Goal: Task Accomplishment & Management: Manage account settings

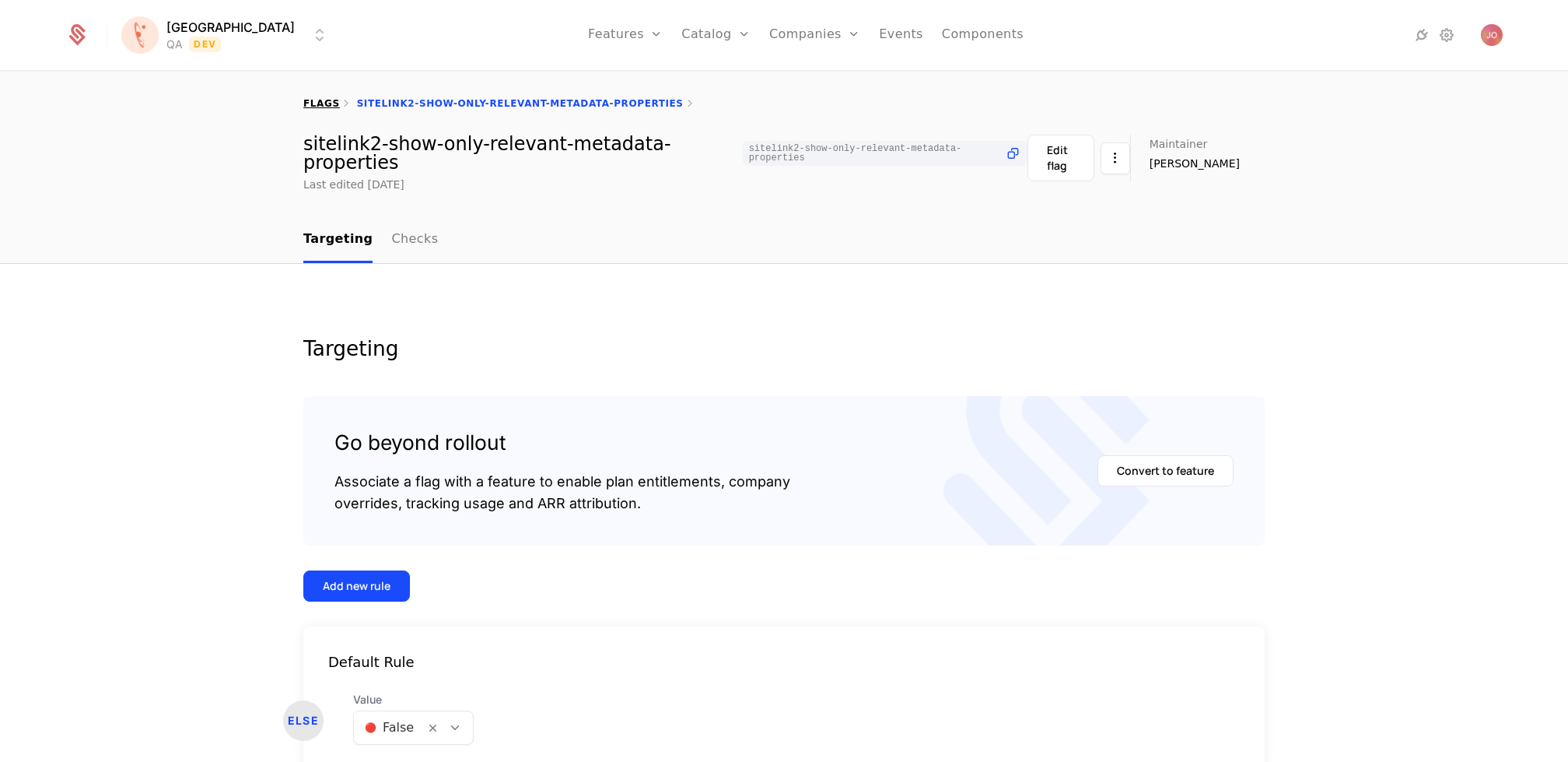
click at [317, 105] on link "flags" at bounding box center [321, 103] width 36 height 11
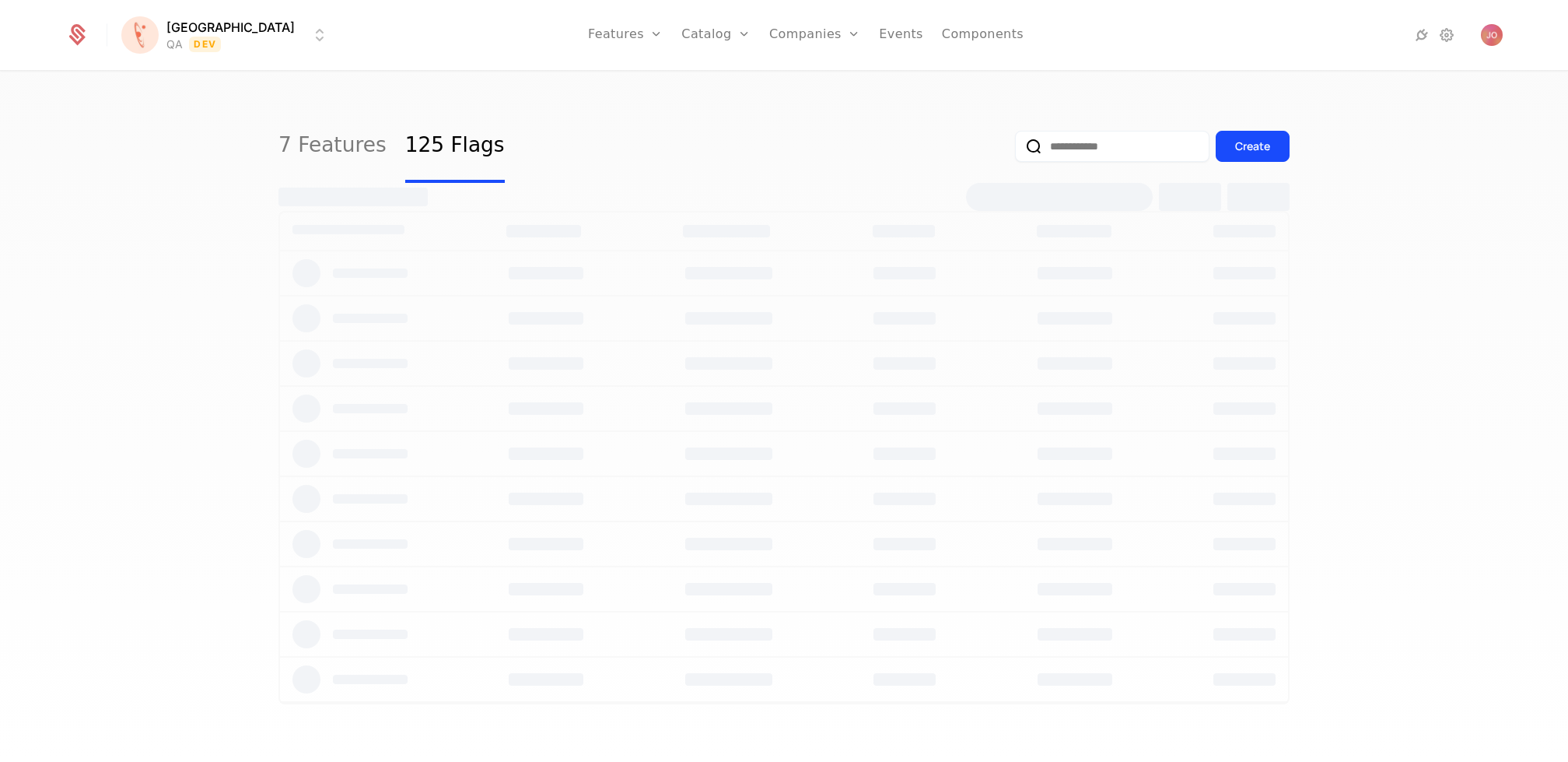
click at [1098, 149] on input "email" at bounding box center [1111, 147] width 195 height 31
select select "***"
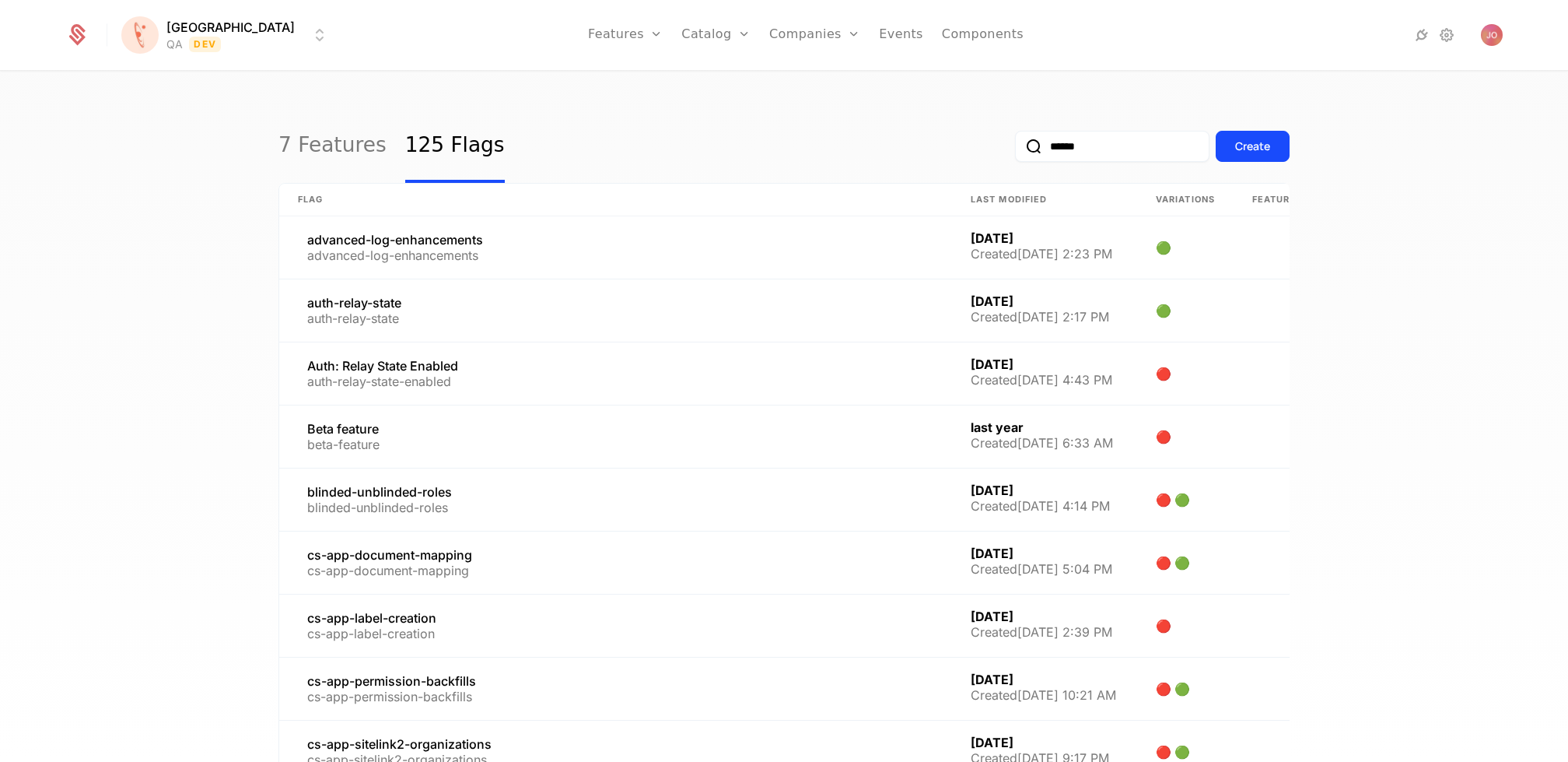
type input "******"
click at [1015, 150] on button "submit" at bounding box center [1015, 150] width 0 height 0
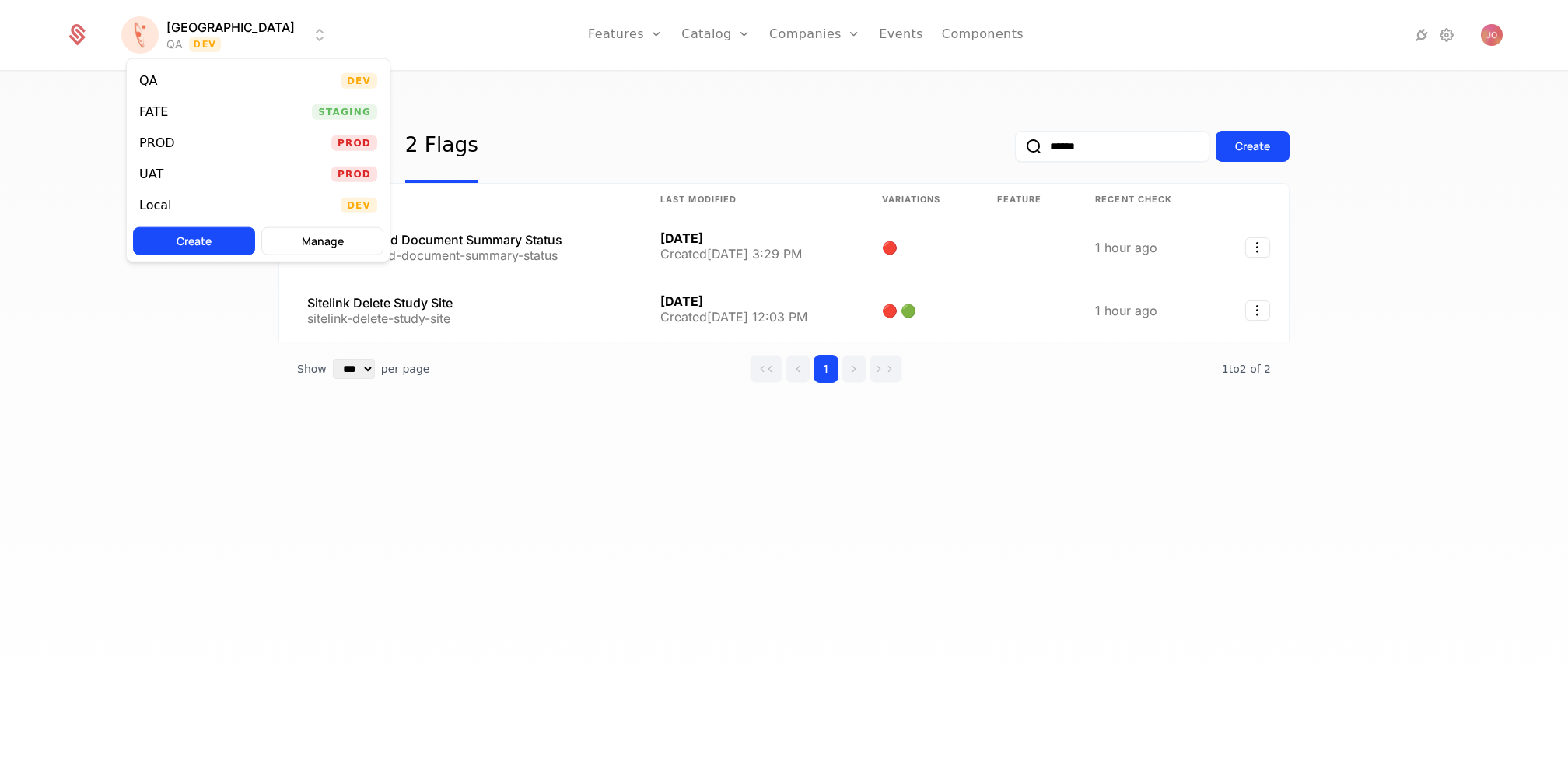
click at [178, 34] on html "[PERSON_NAME] QA Dev Features Features Flags Catalog Plans Add Ons Credits Conf…" at bounding box center [784, 381] width 1568 height 762
click at [227, 109] on div "FATE Staging" at bounding box center [258, 112] width 263 height 31
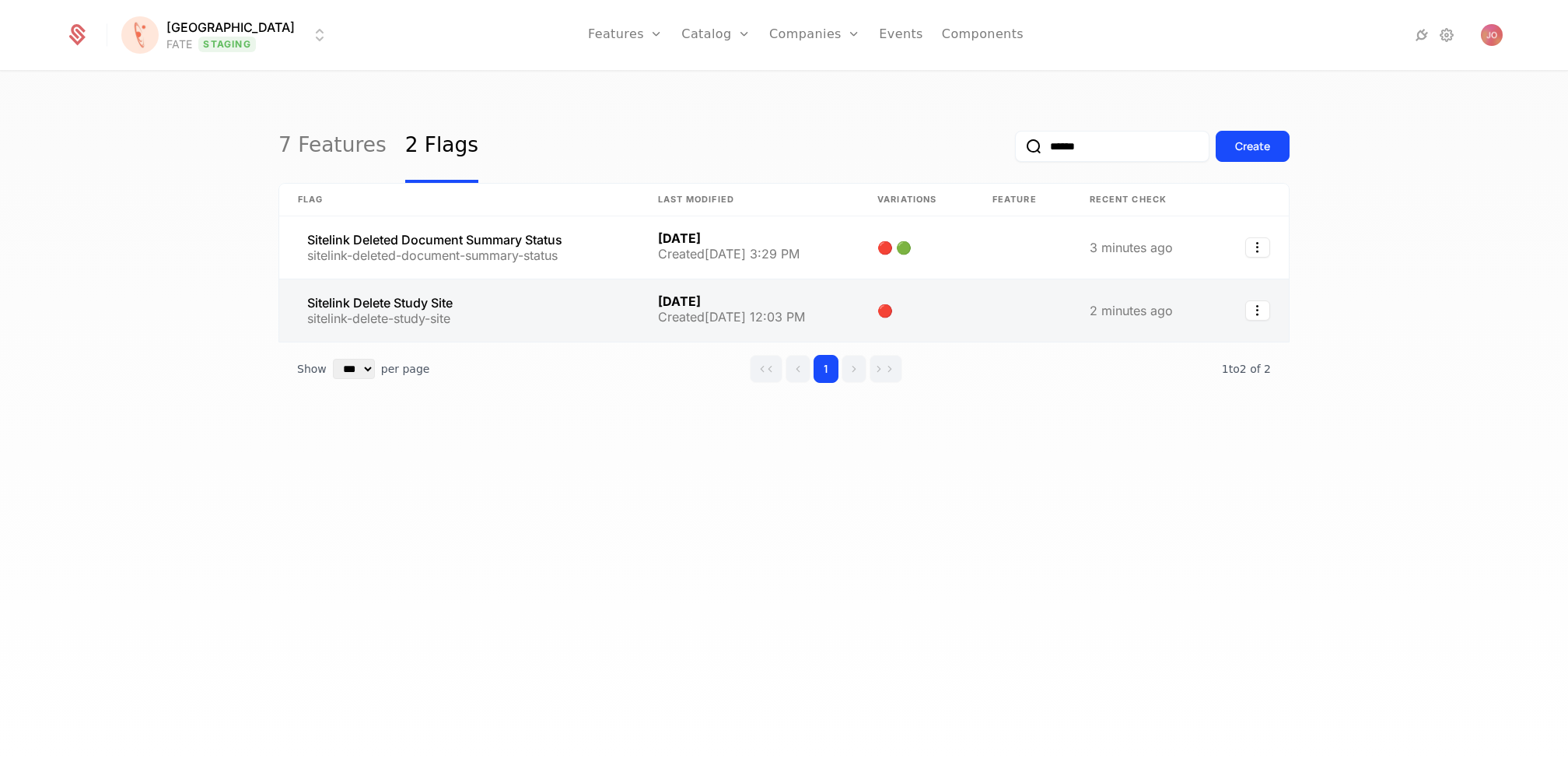
click at [519, 309] on link at bounding box center [459, 311] width 360 height 63
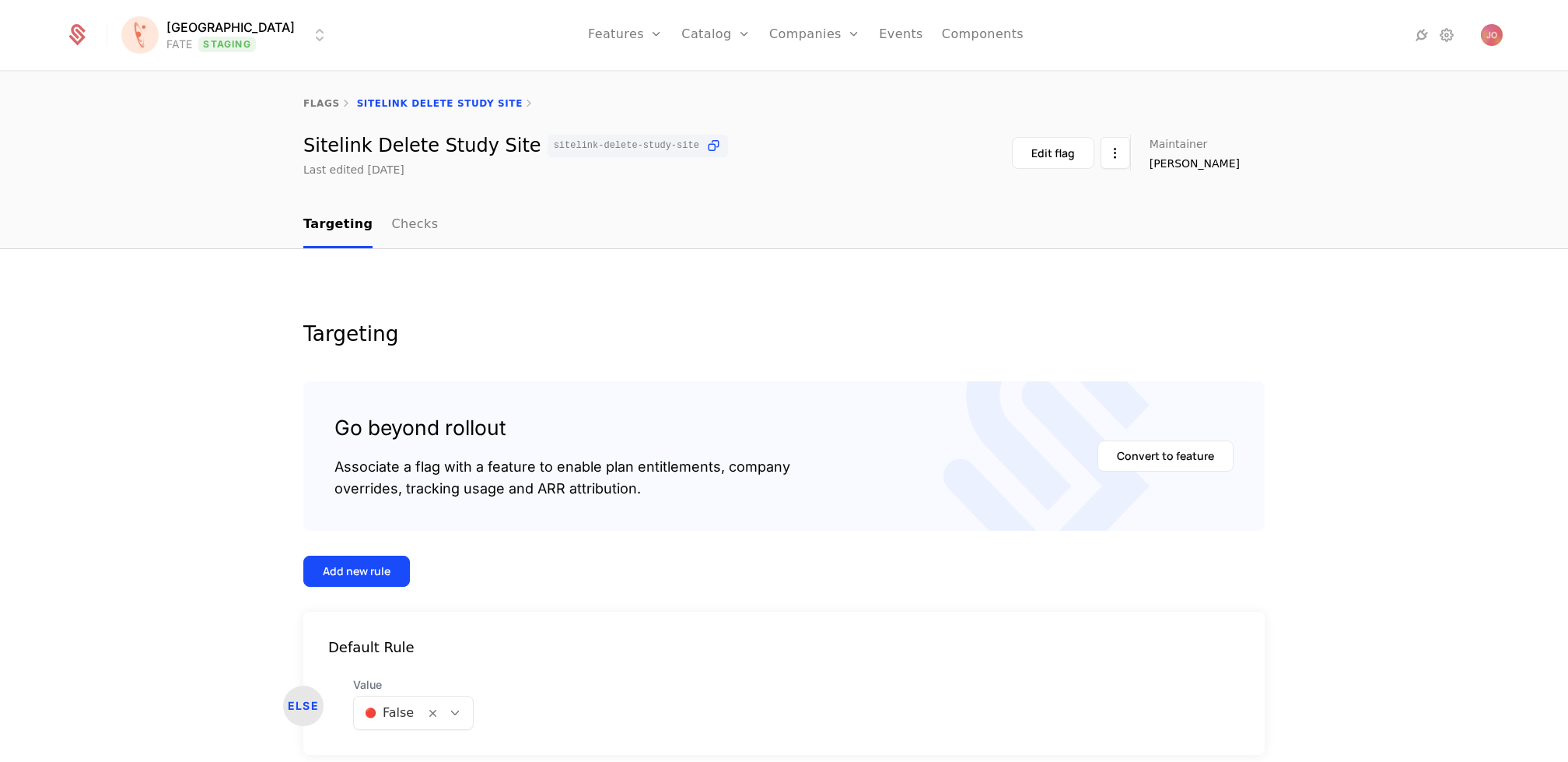
scroll to position [66, 0]
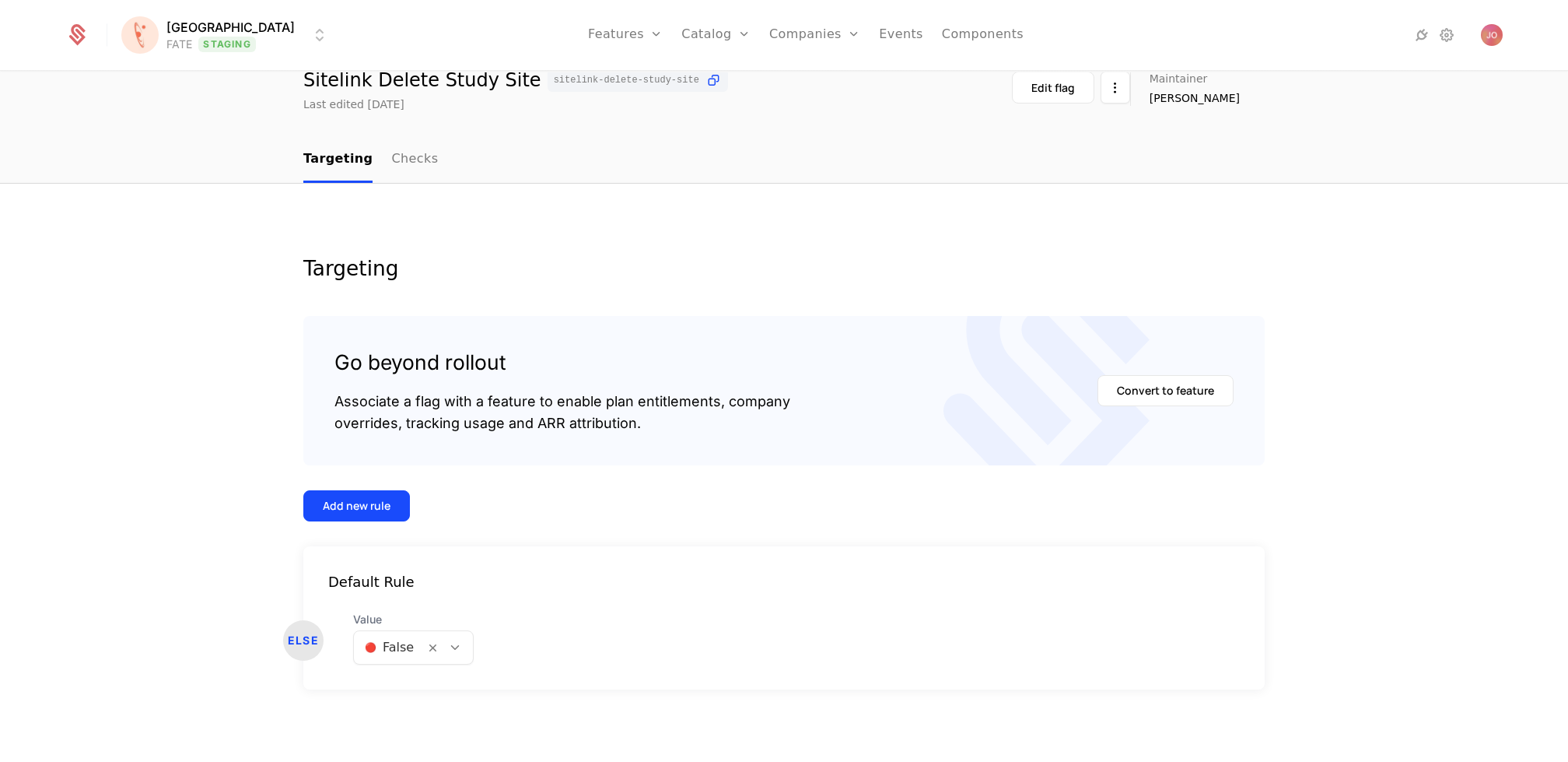
click at [393, 657] on div "🔴 False" at bounding box center [389, 648] width 70 height 28
click at [406, 684] on span "🟢 True" at bounding box center [386, 687] width 48 height 14
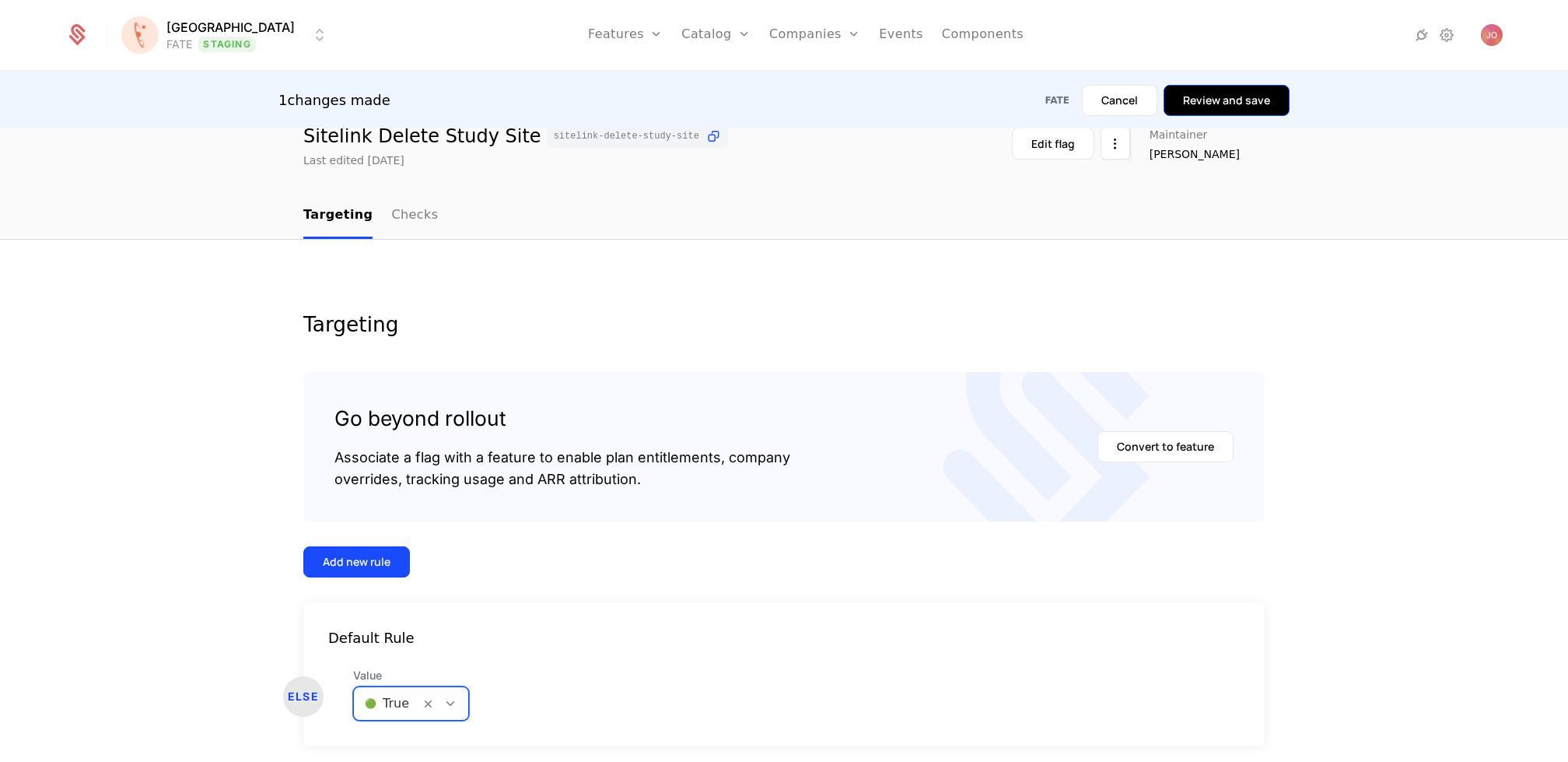
click at [1227, 95] on button "Review and save" at bounding box center [1226, 101] width 126 height 31
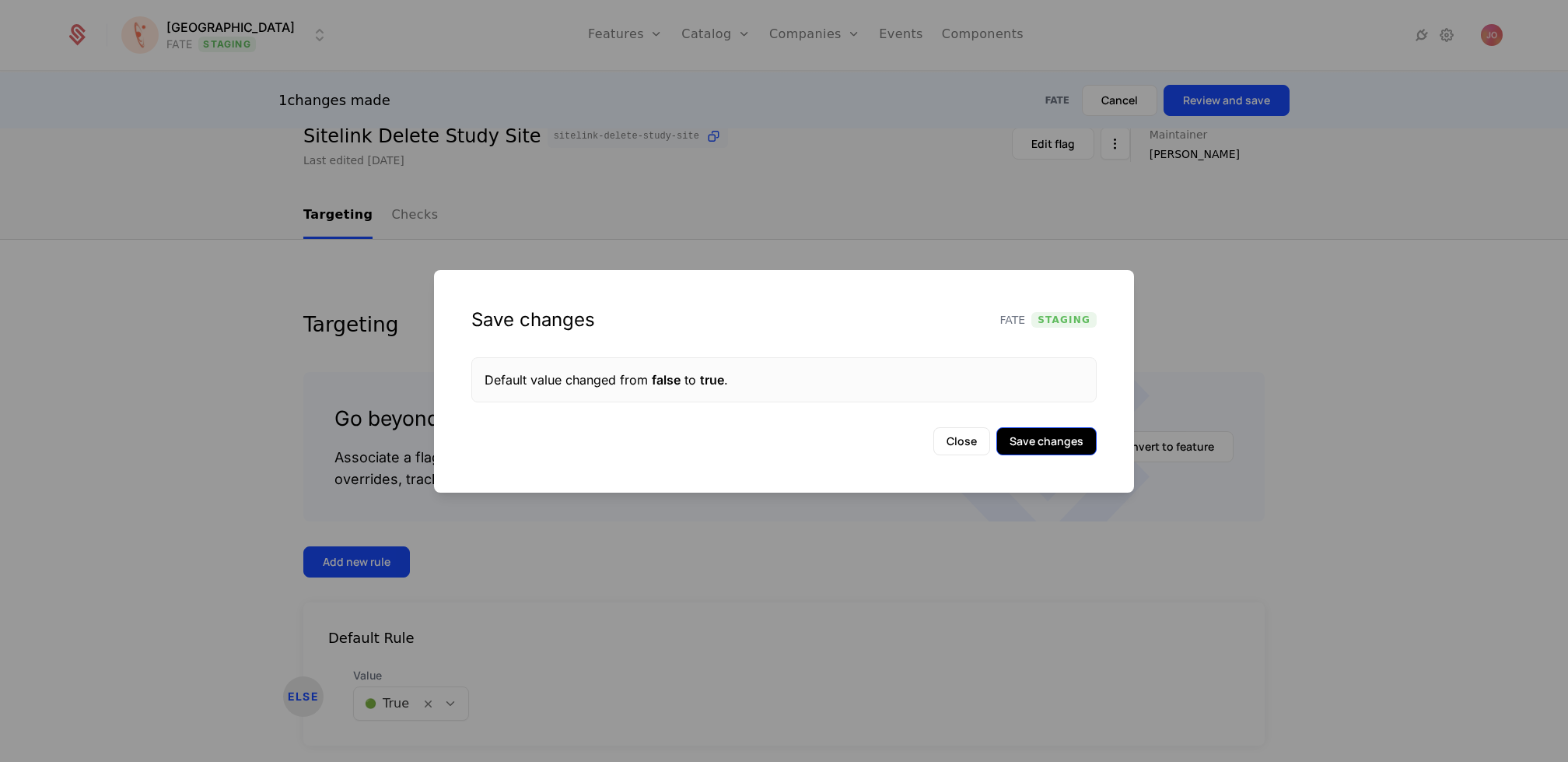
click at [1016, 436] on button "Save changes" at bounding box center [1046, 441] width 101 height 28
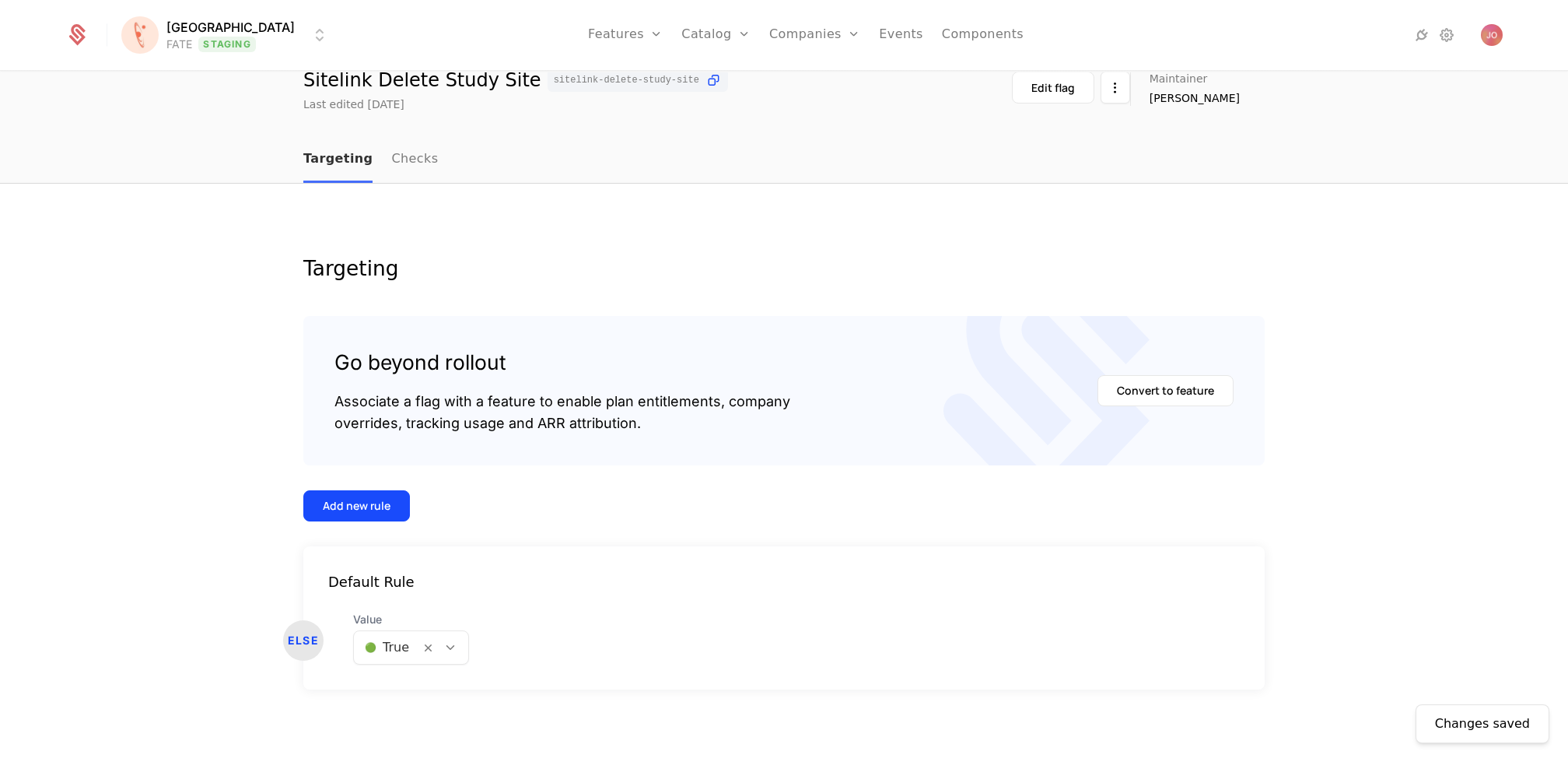
scroll to position [0, 0]
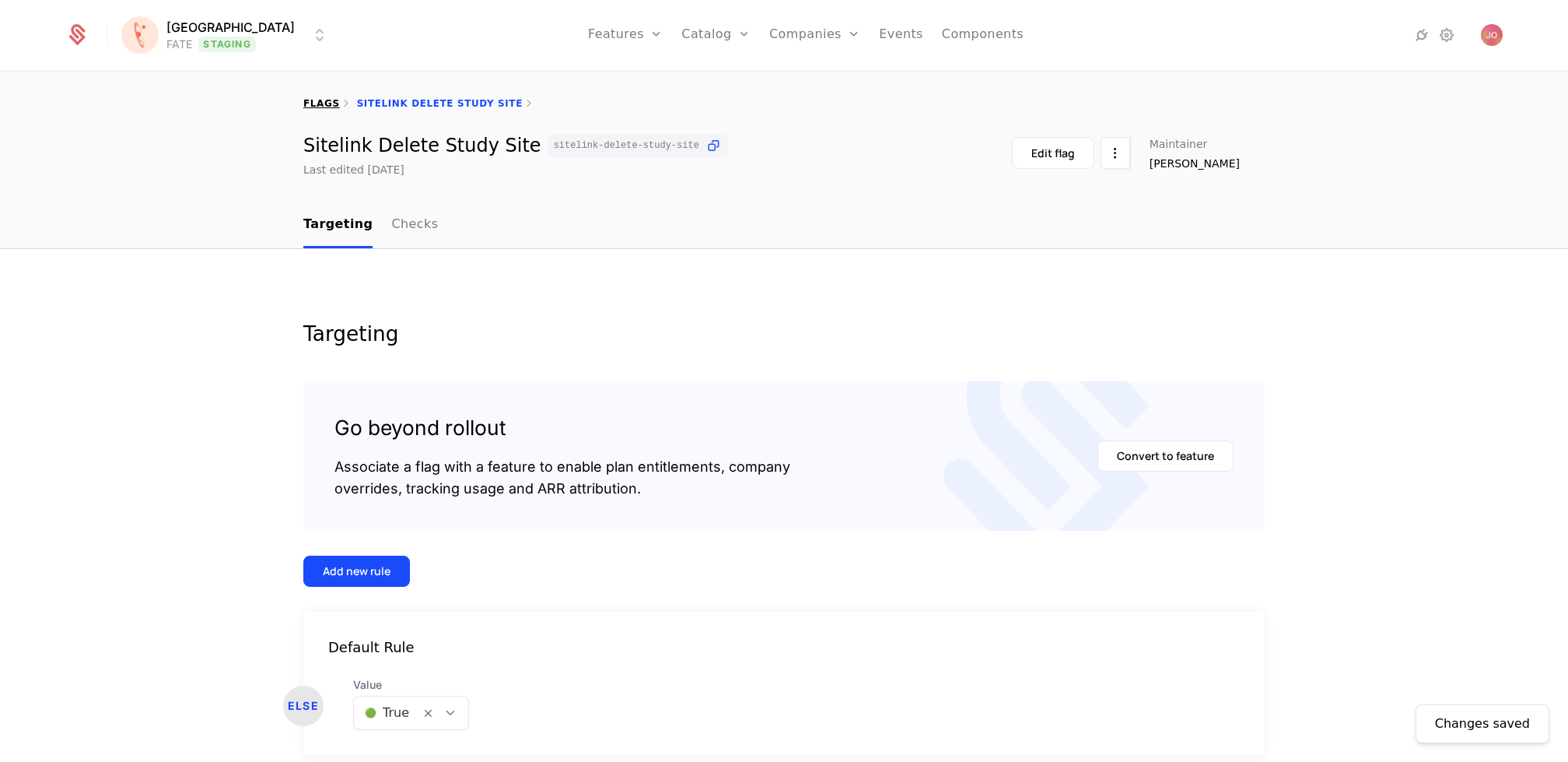
click at [315, 100] on link "flags" at bounding box center [321, 103] width 36 height 11
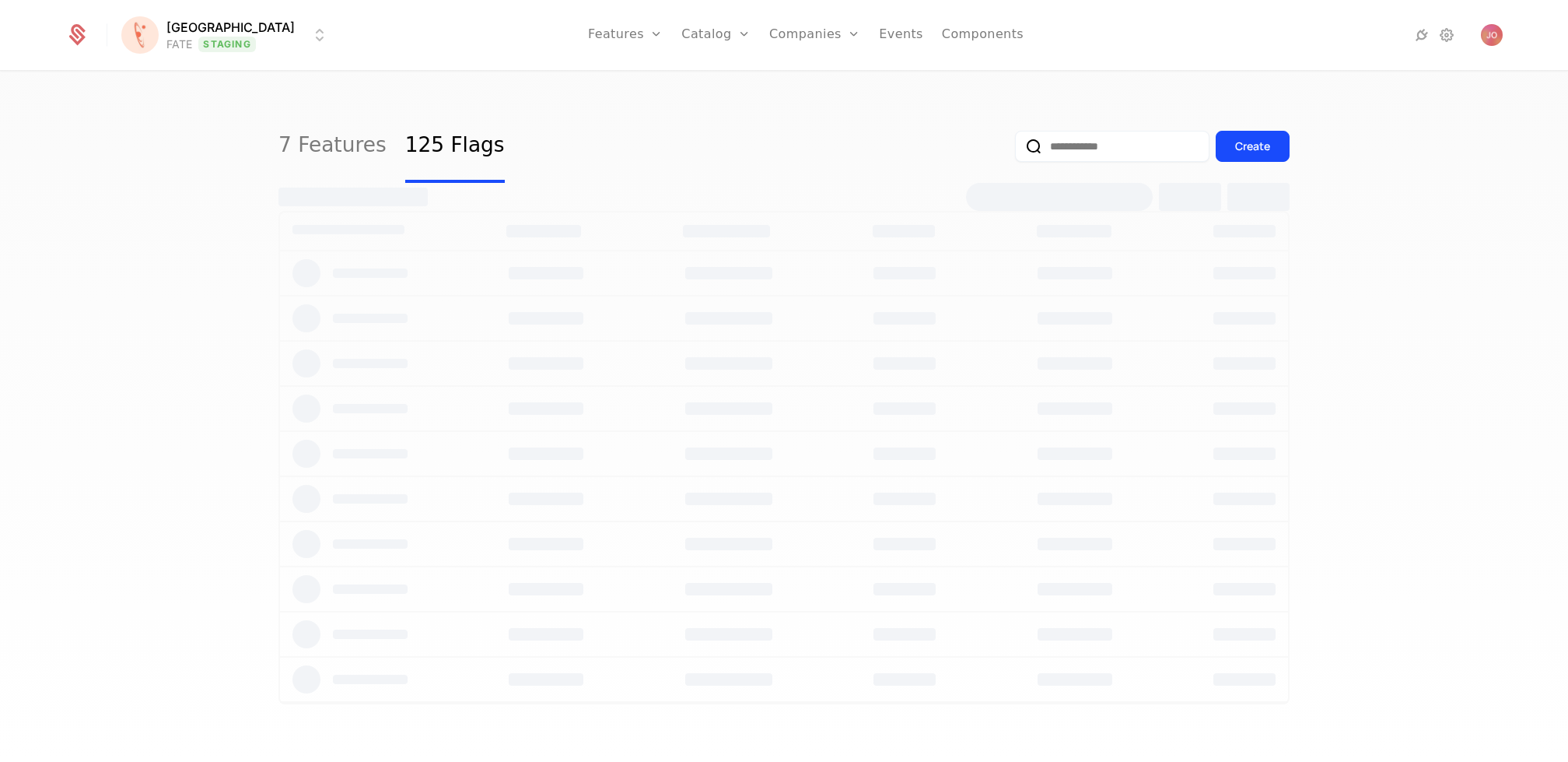
select select "***"
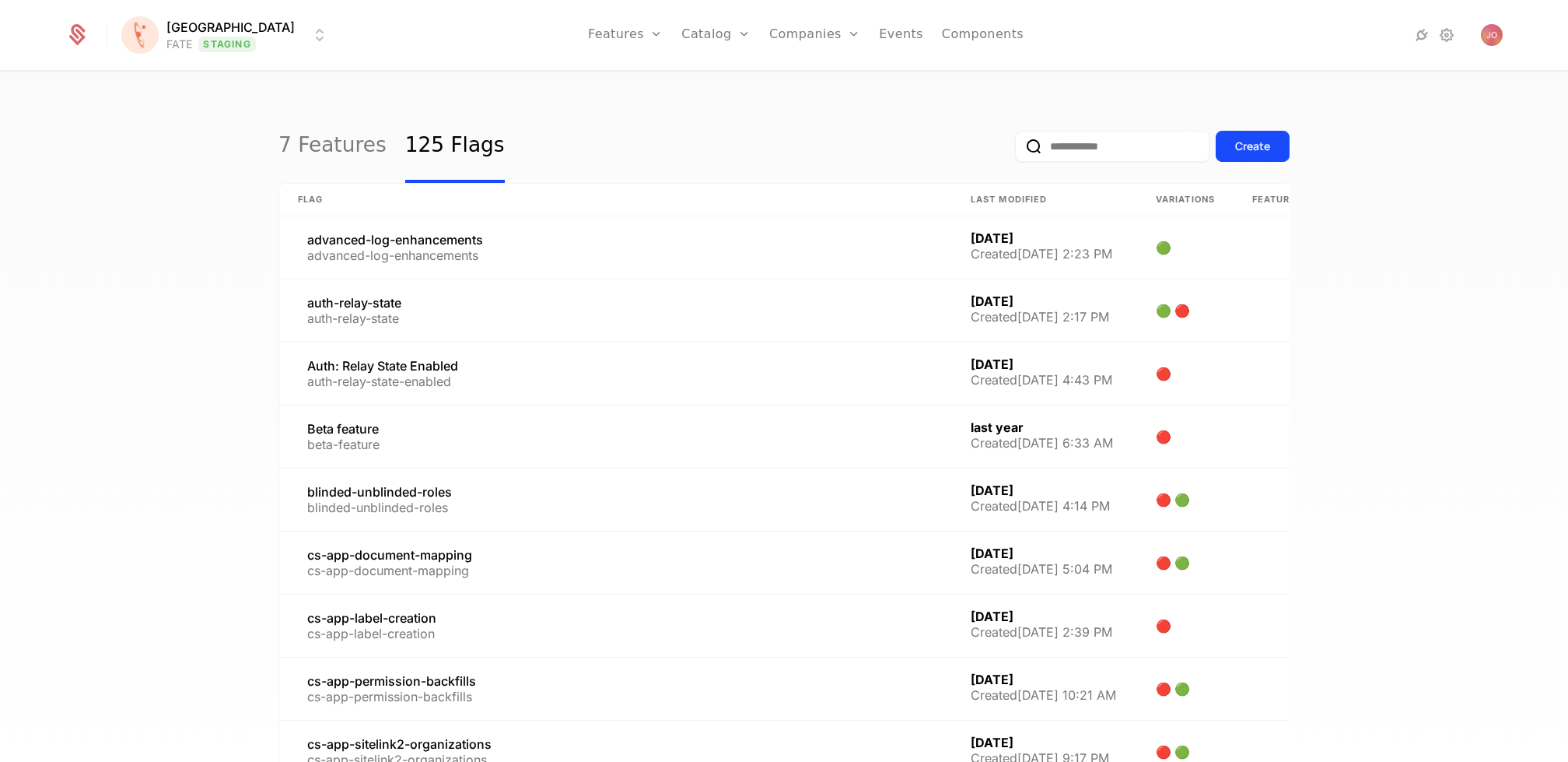
click at [1069, 151] on input "email" at bounding box center [1111, 147] width 195 height 31
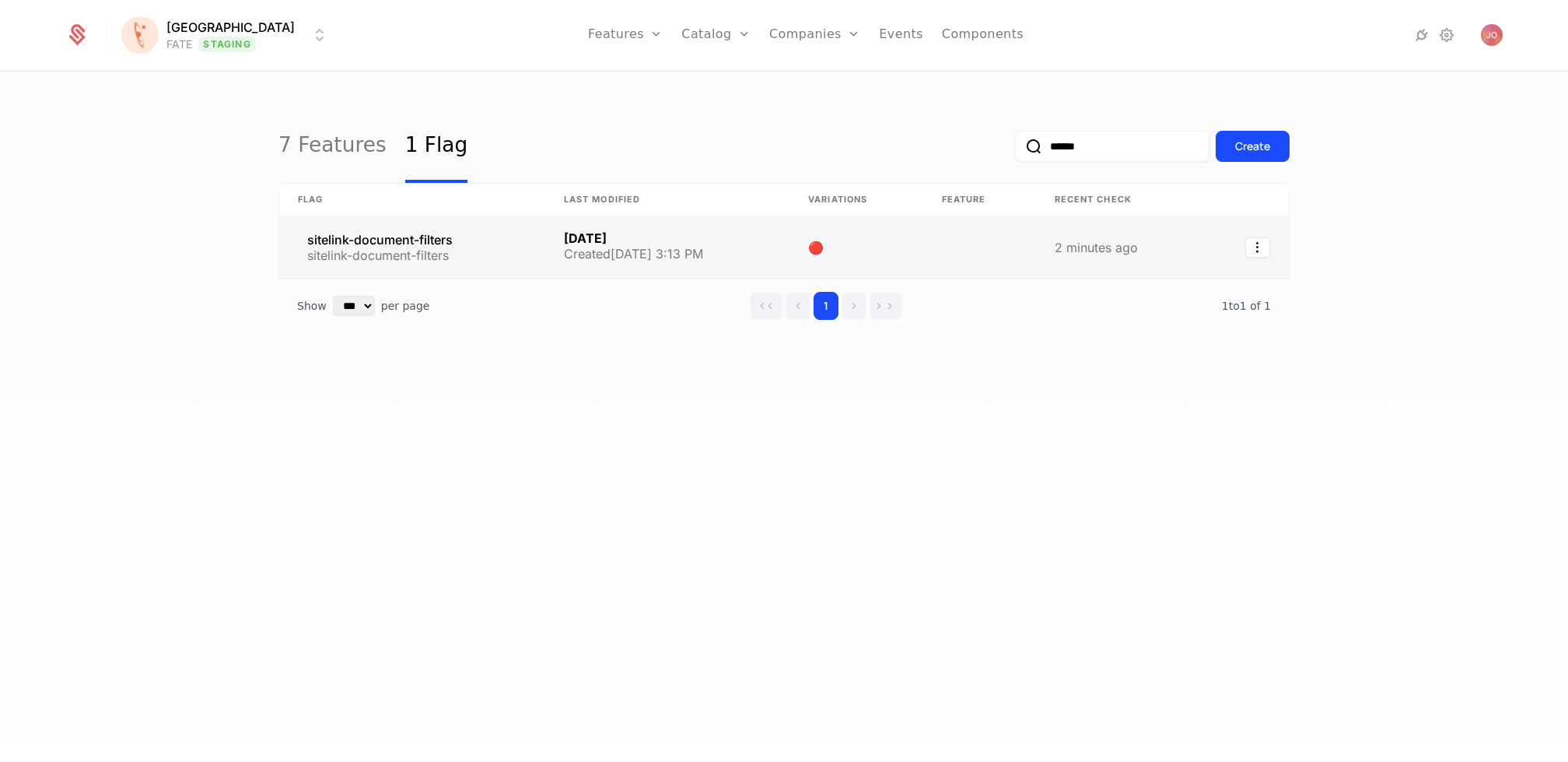
type input "******"
click at [523, 262] on link at bounding box center [413, 247] width 266 height 63
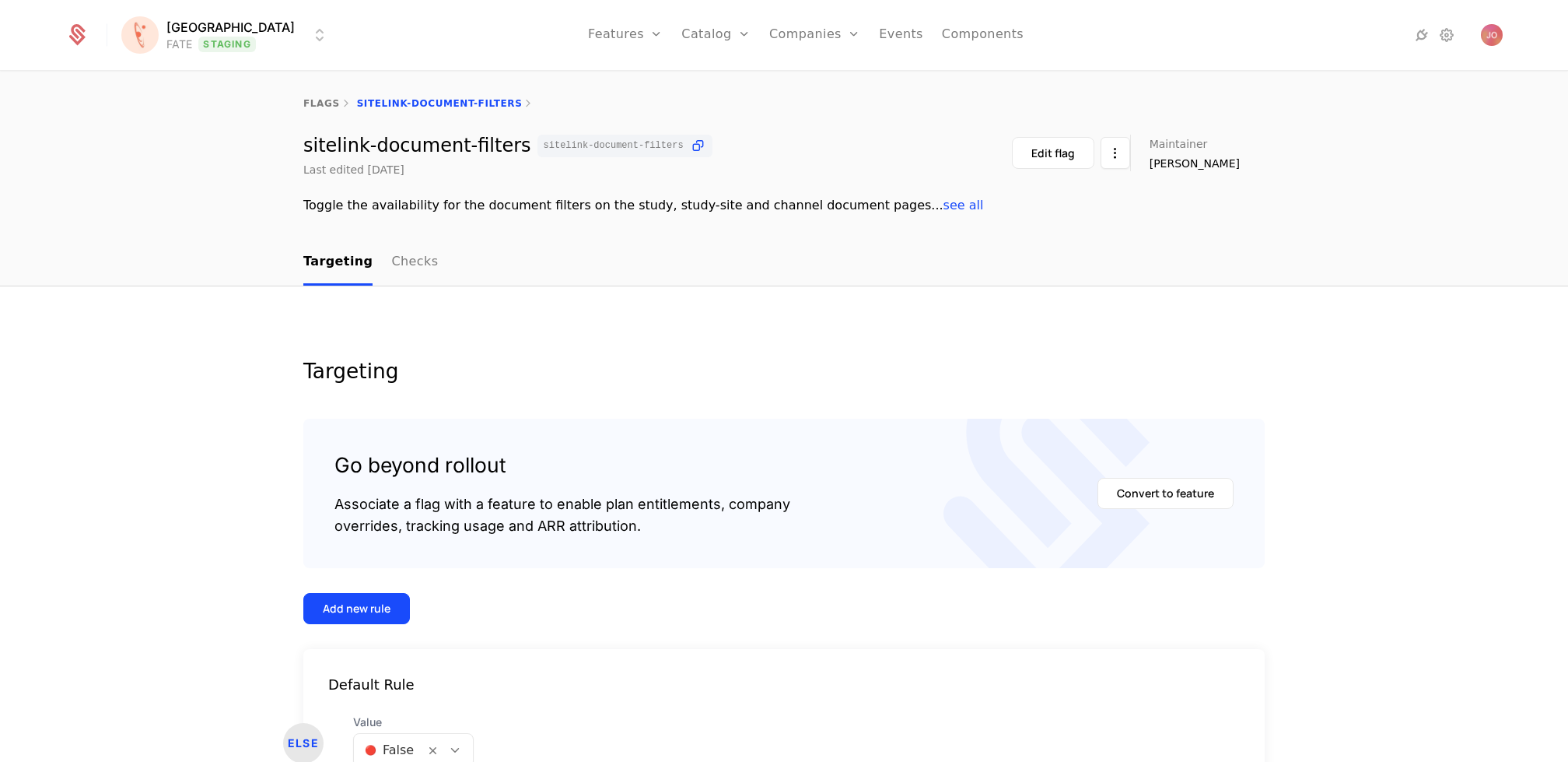
scroll to position [103, 0]
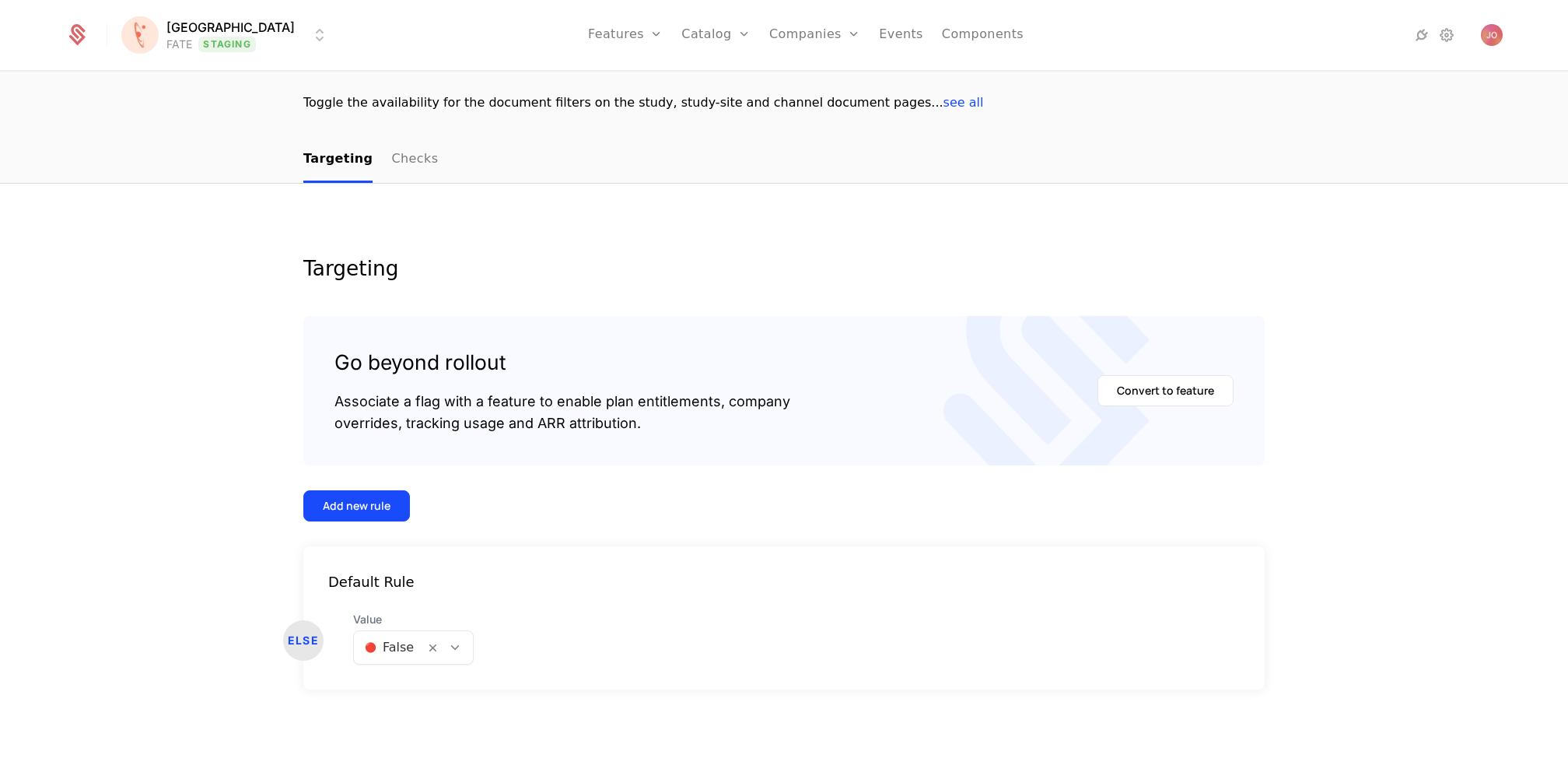
click at [416, 650] on div "🔴 False" at bounding box center [389, 648] width 70 height 28
click at [418, 680] on div "🟢 True" at bounding box center [412, 687] width 99 height 16
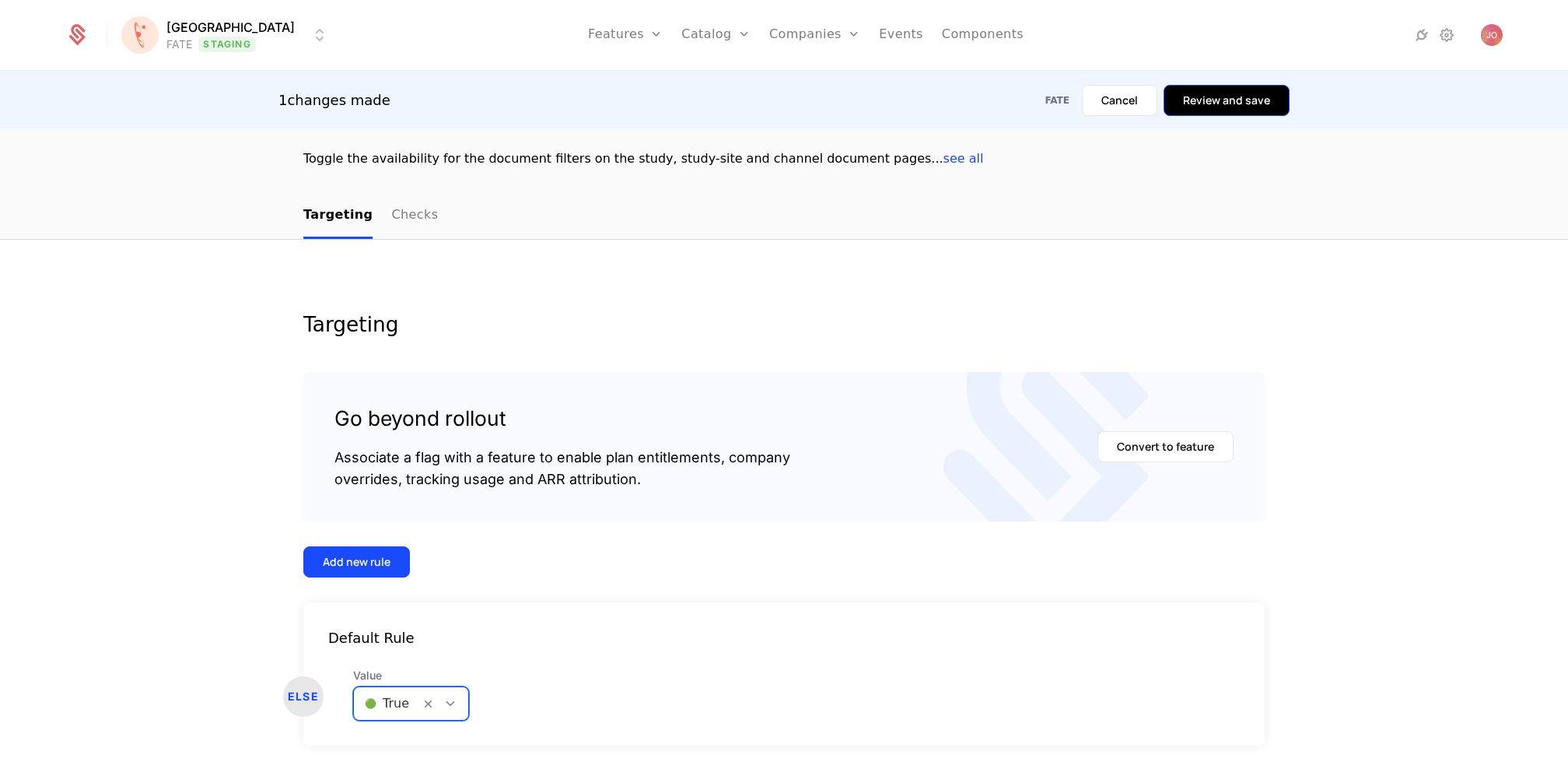
click at [1228, 93] on button "Review and save" at bounding box center [1226, 101] width 126 height 31
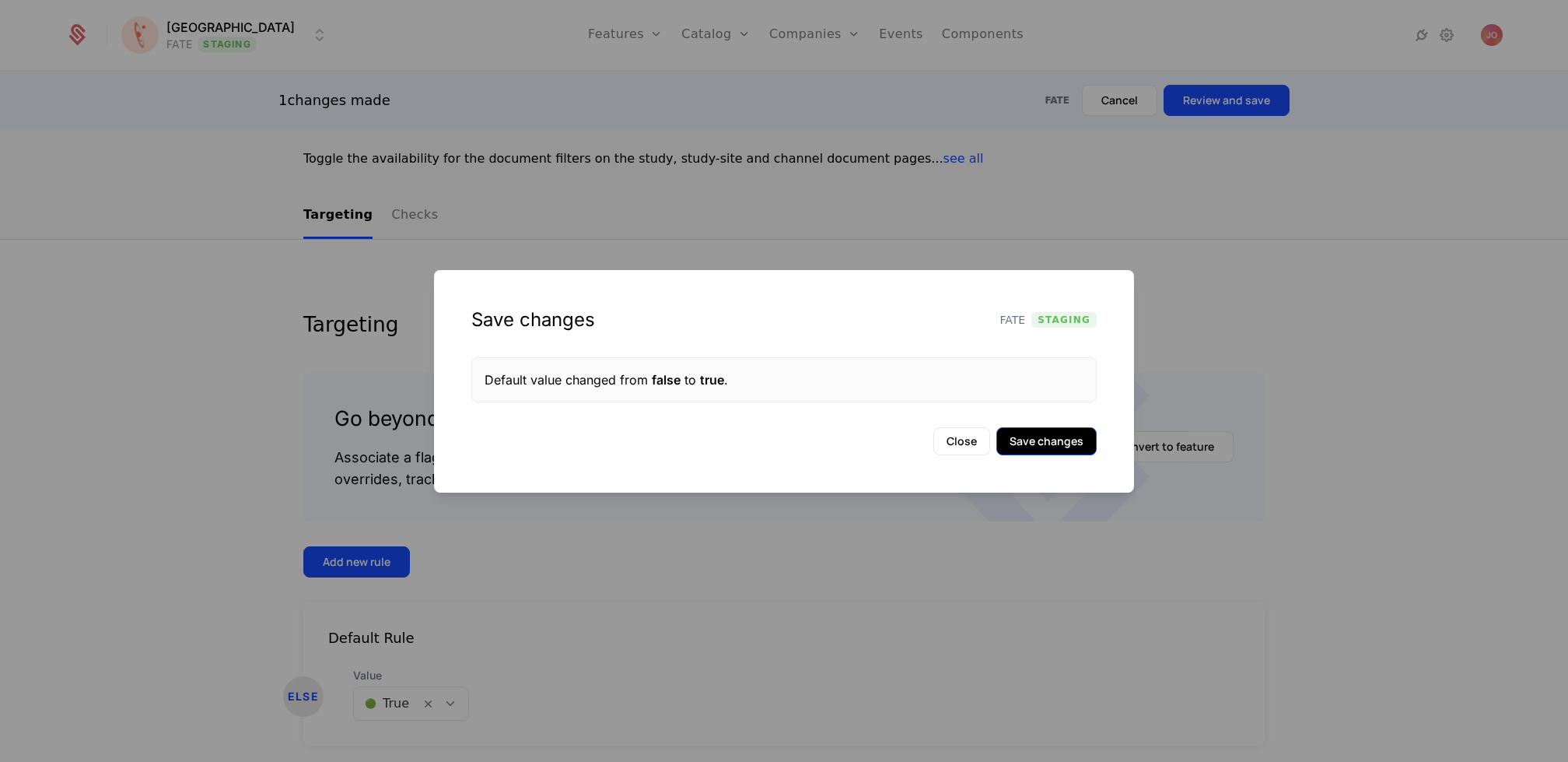
click at [1075, 433] on button "Save changes" at bounding box center [1046, 441] width 101 height 28
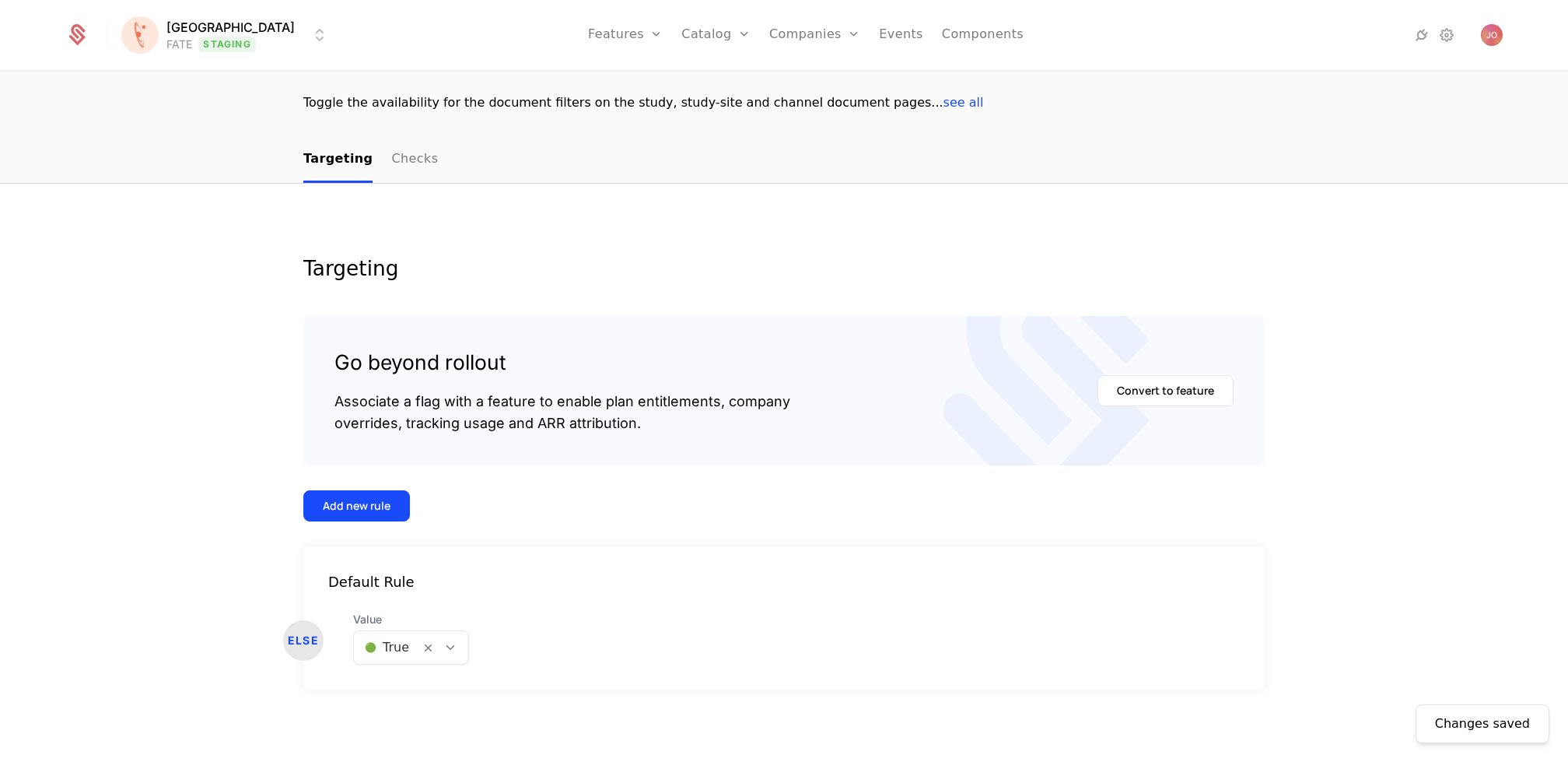
scroll to position [0, 0]
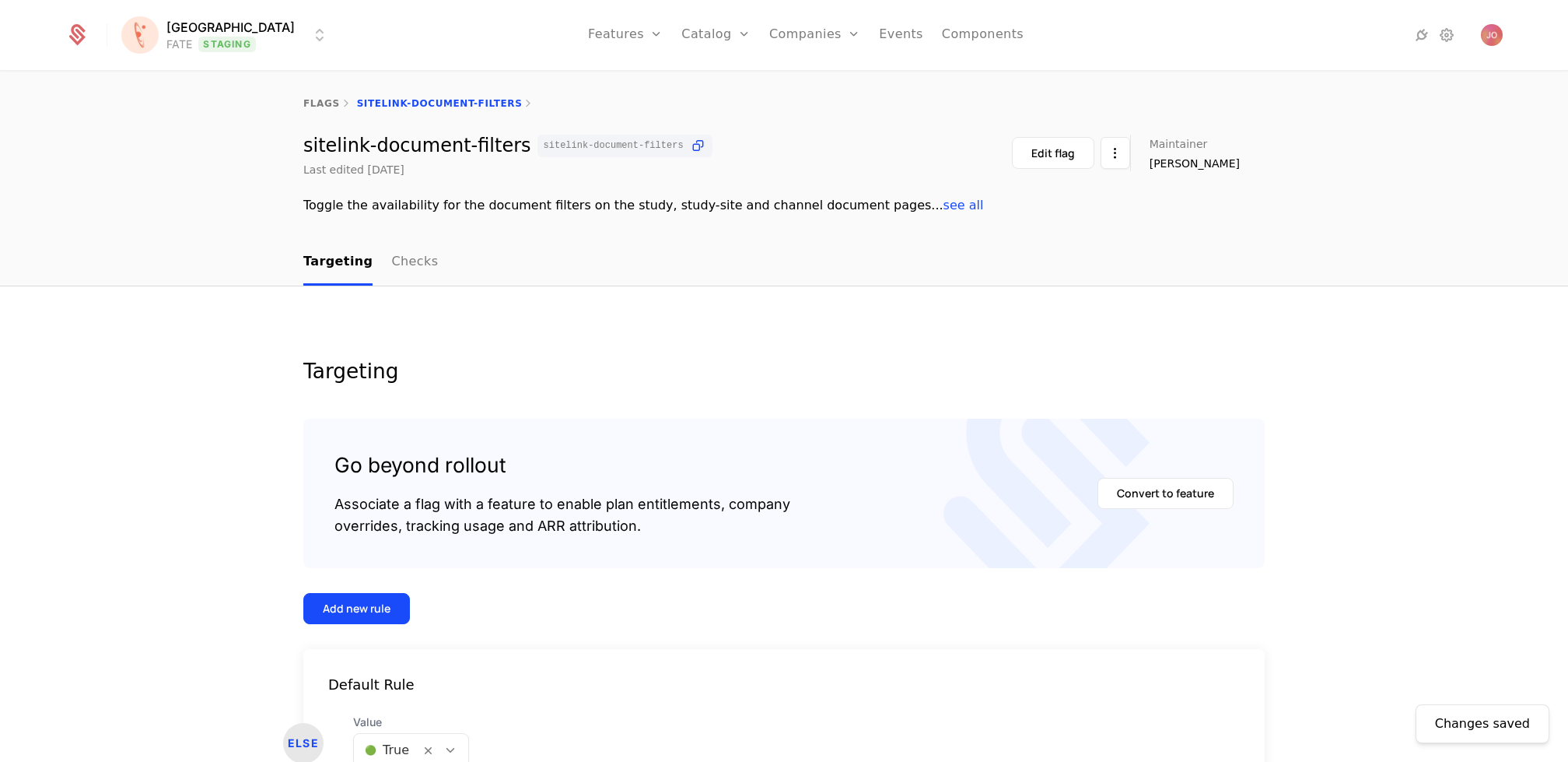
click at [195, 32] on html "[PERSON_NAME] FATE Staging Features Features Flags Catalog Plans Add Ons Credit…" at bounding box center [784, 381] width 1568 height 762
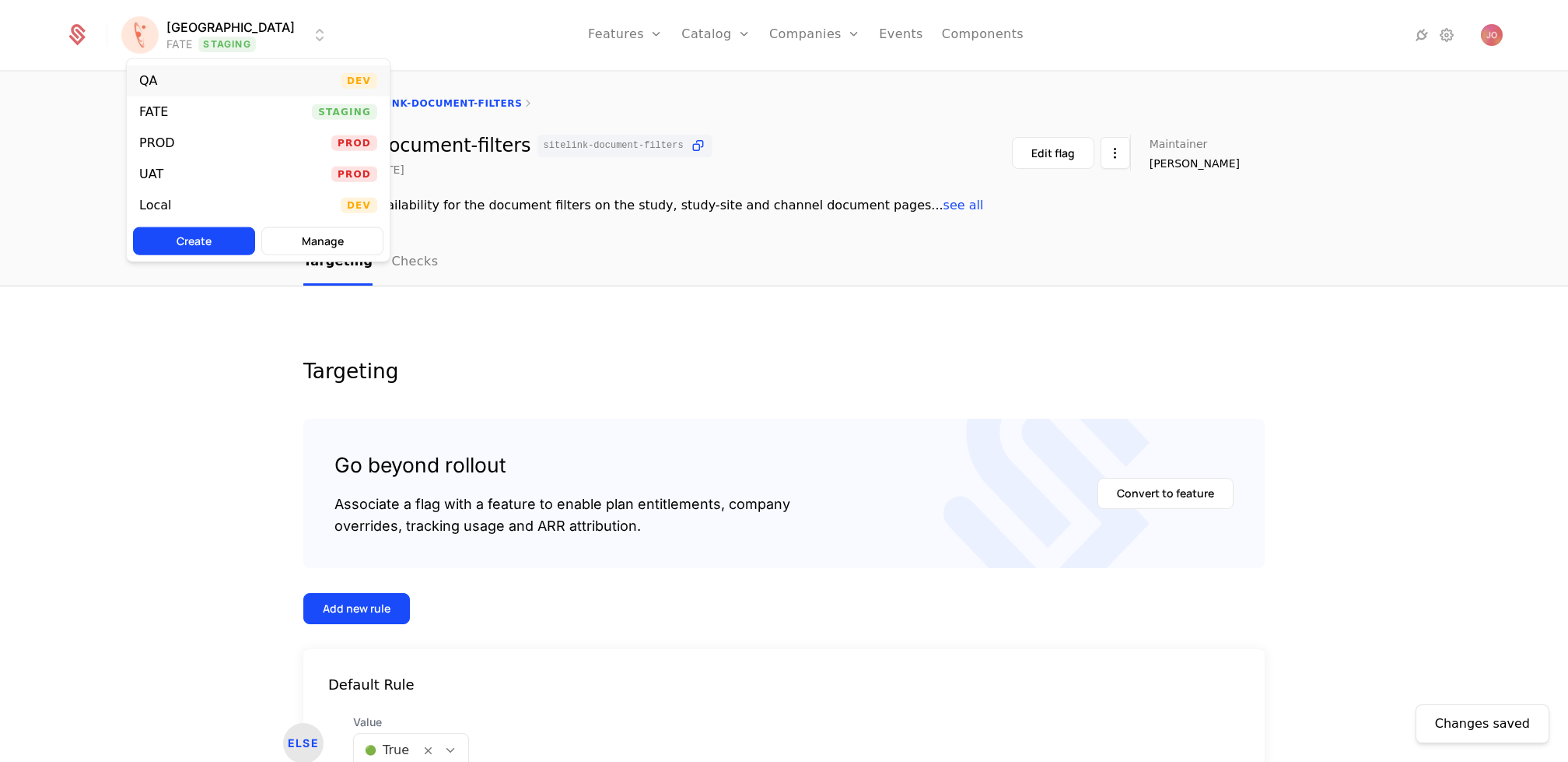
click at [225, 82] on div "QA Dev" at bounding box center [258, 81] width 263 height 31
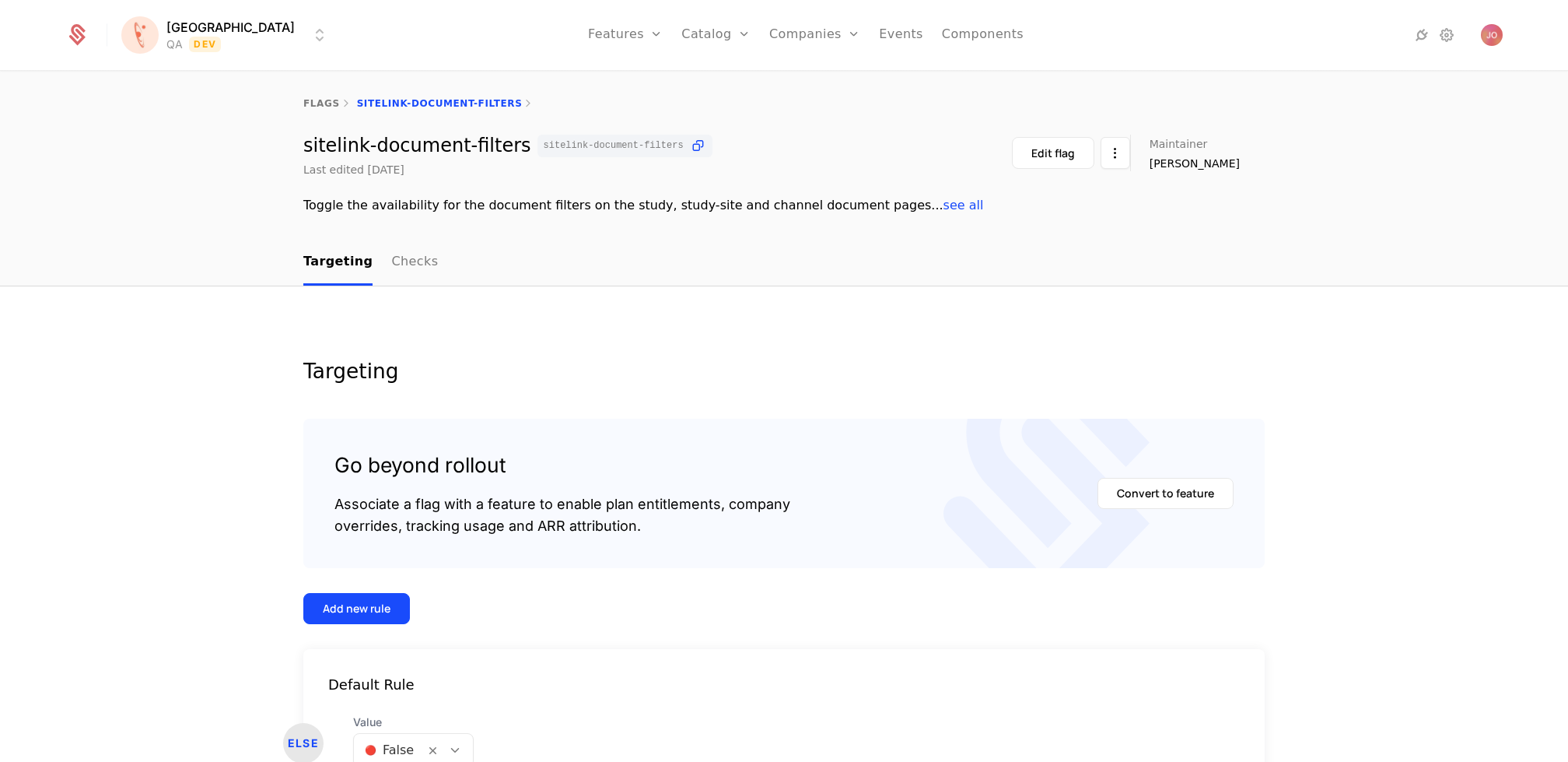
scroll to position [103, 0]
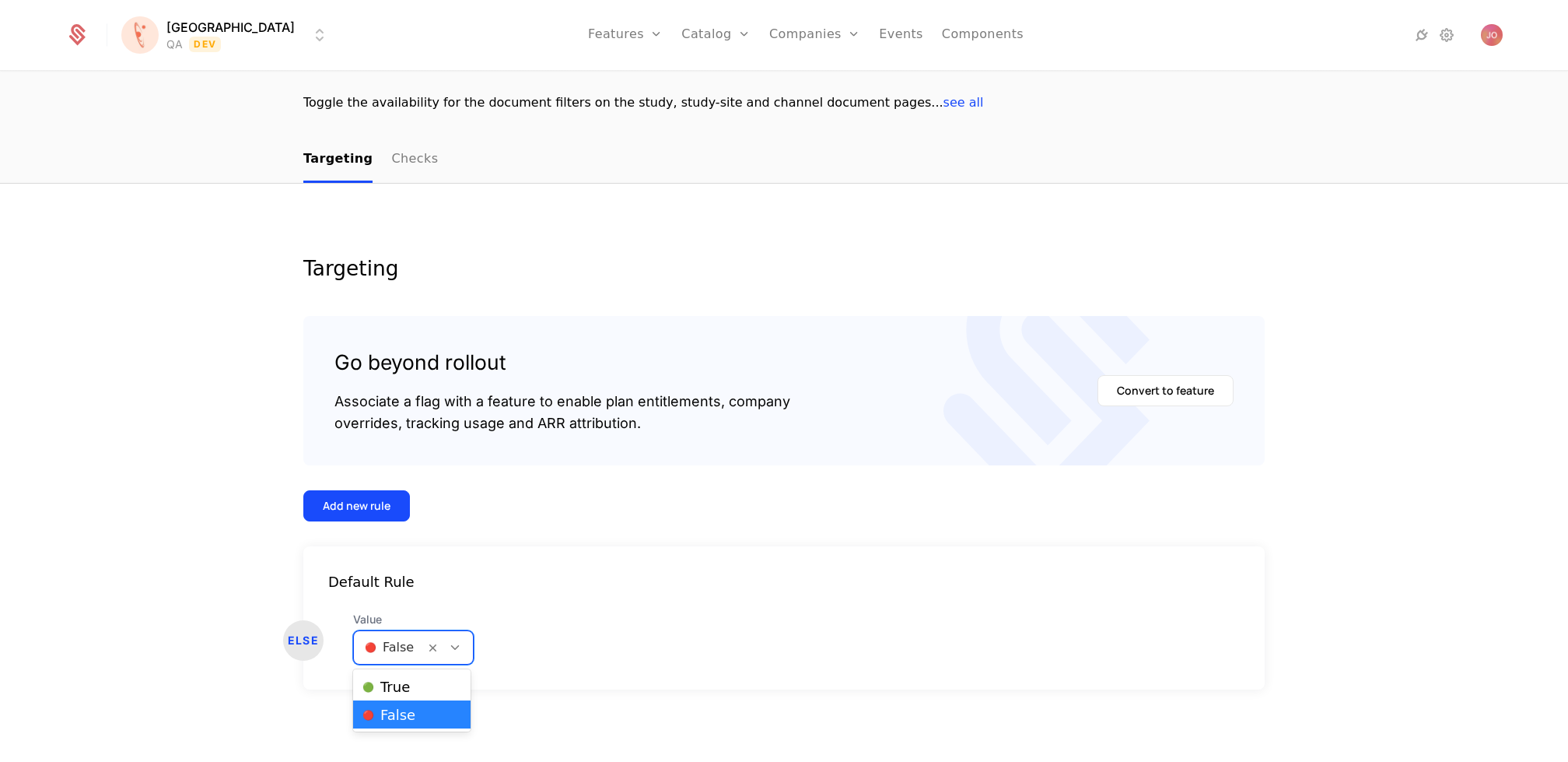
click at [400, 634] on div "🔴 False" at bounding box center [389, 648] width 70 height 28
click at [402, 695] on div "🟢 True" at bounding box center [412, 686] width 117 height 28
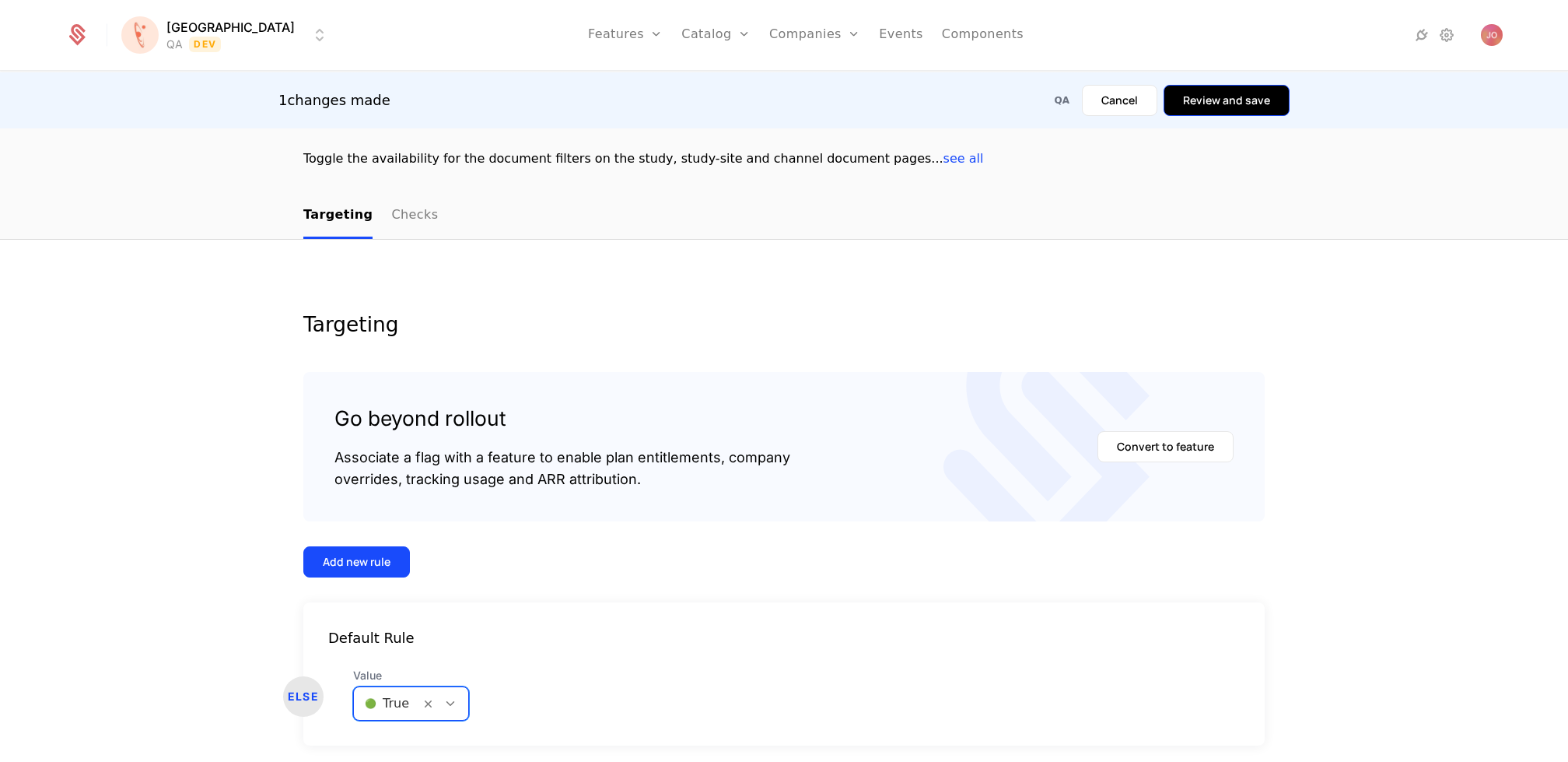
click at [1208, 110] on button "Review and save" at bounding box center [1226, 101] width 126 height 31
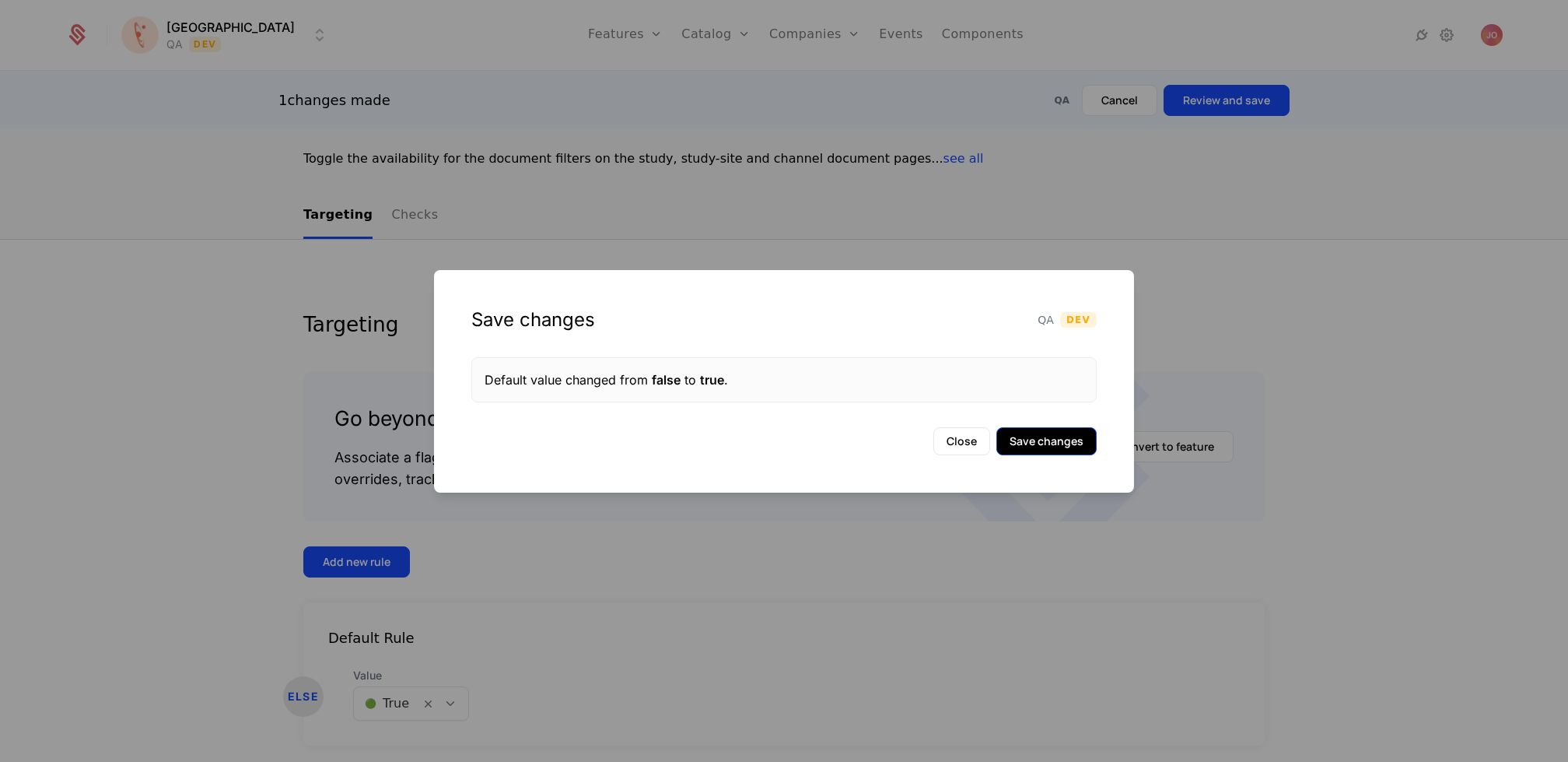
click at [1060, 427] on button "Save changes" at bounding box center [1046, 441] width 101 height 28
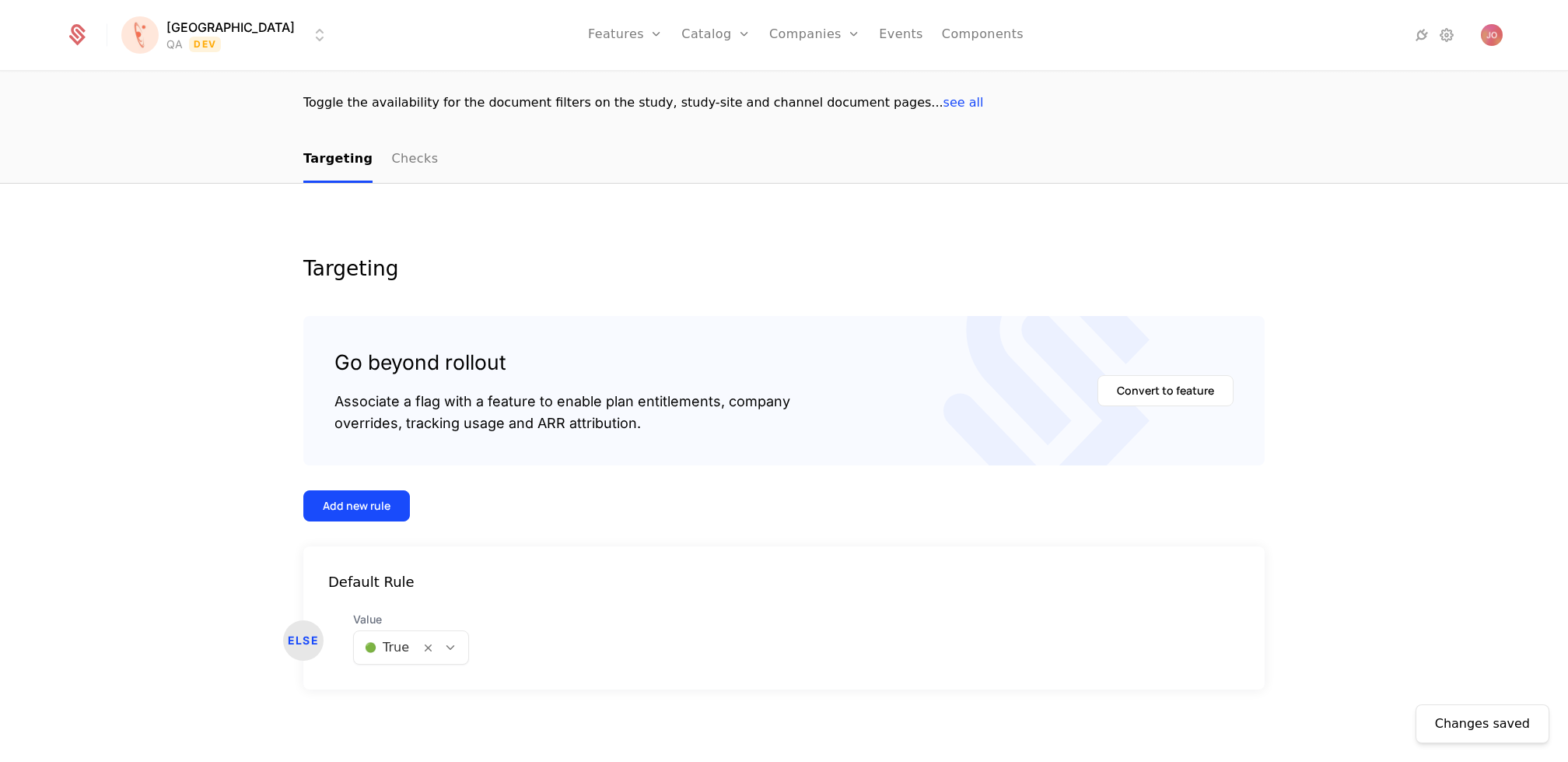
scroll to position [0, 0]
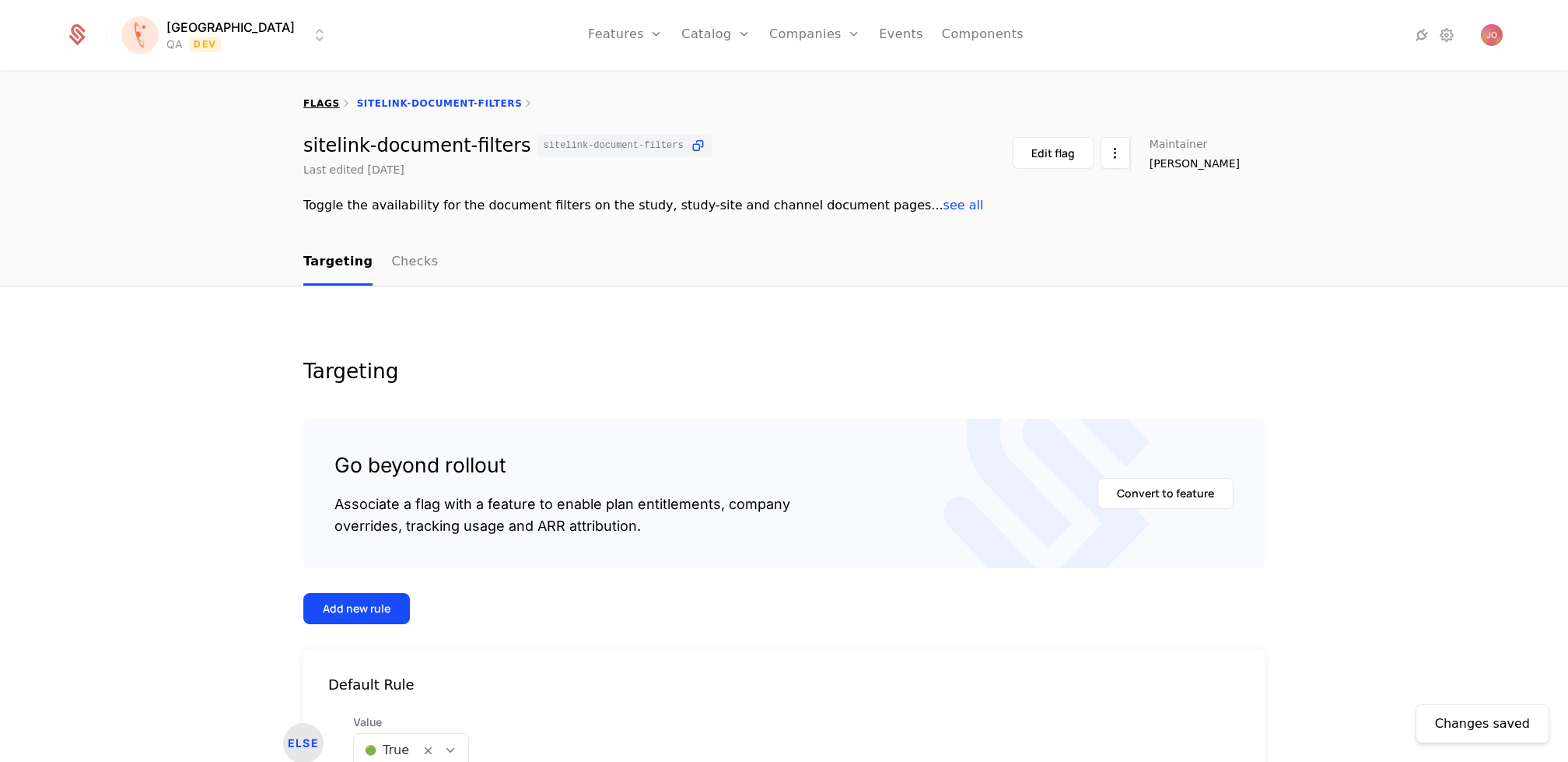
click at [319, 105] on link "flags" at bounding box center [321, 103] width 36 height 11
select select "***"
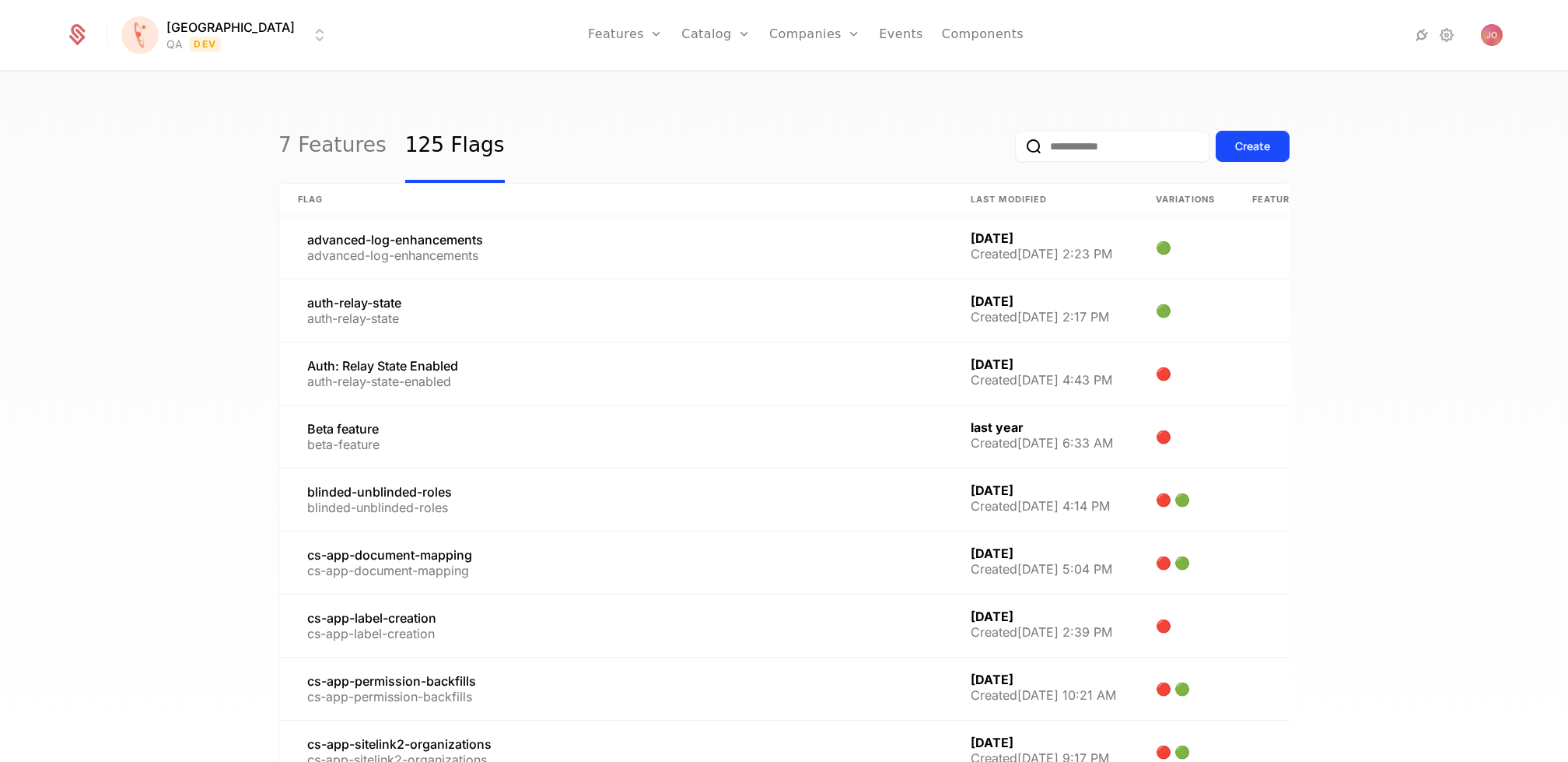
click at [1067, 144] on input "email" at bounding box center [1111, 147] width 195 height 31
type input "******"
click at [1015, 150] on button "submit" at bounding box center [1015, 150] width 0 height 0
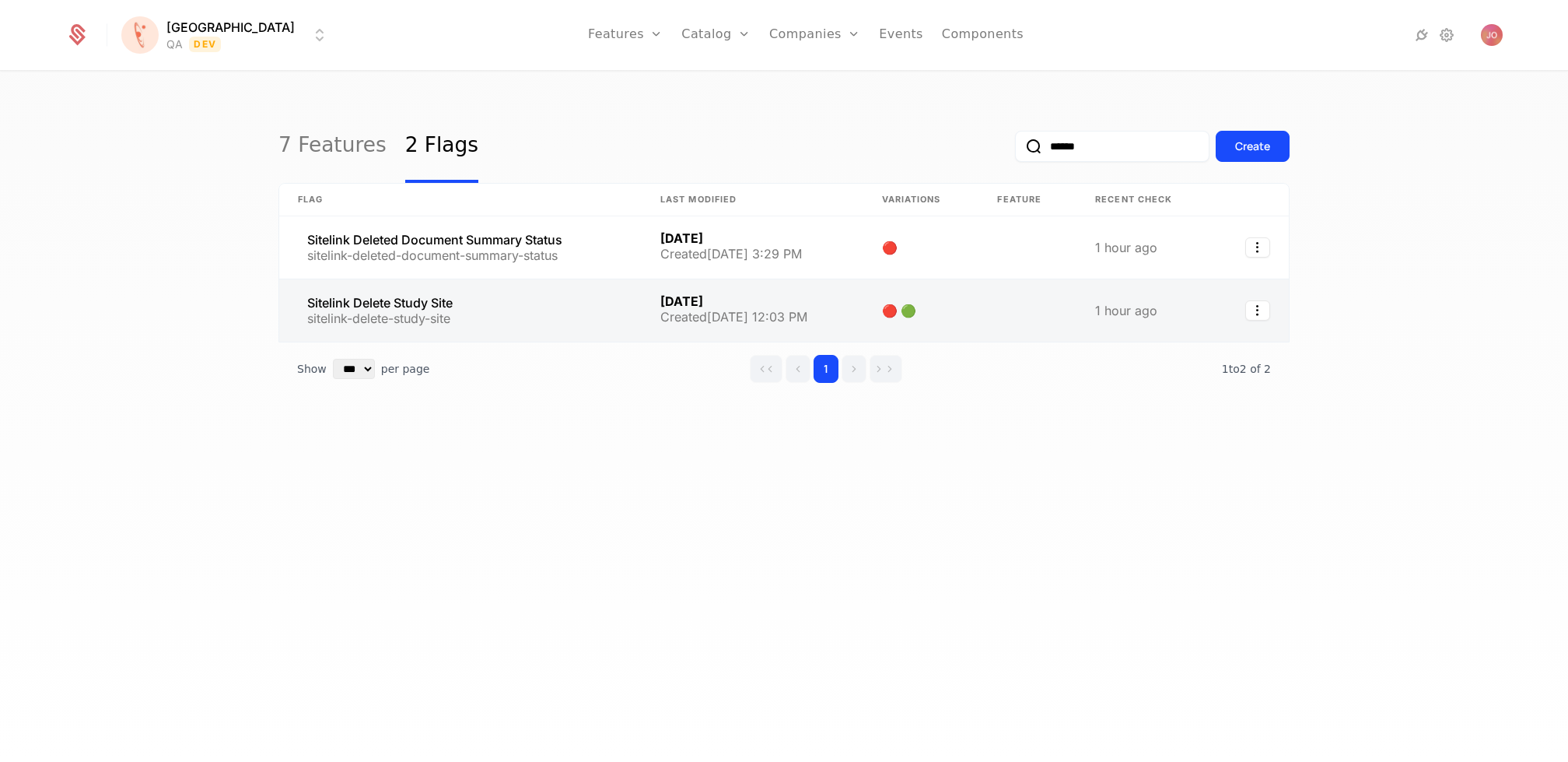
click at [552, 287] on link at bounding box center [460, 311] width 363 height 63
